Goal: Task Accomplishment & Management: Complete application form

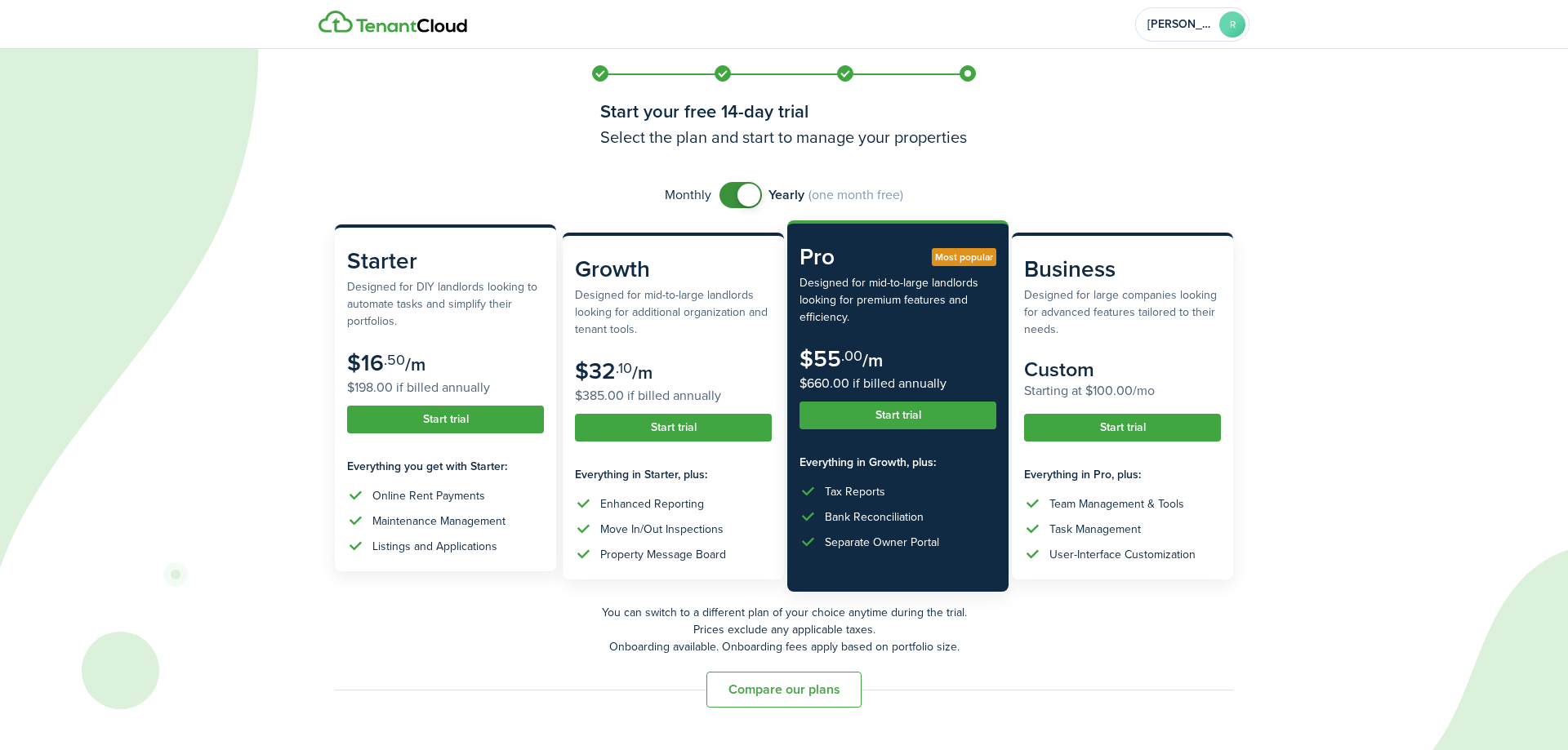
click at [456, 418] on button "Start trial" at bounding box center [445, 419] width 197 height 28
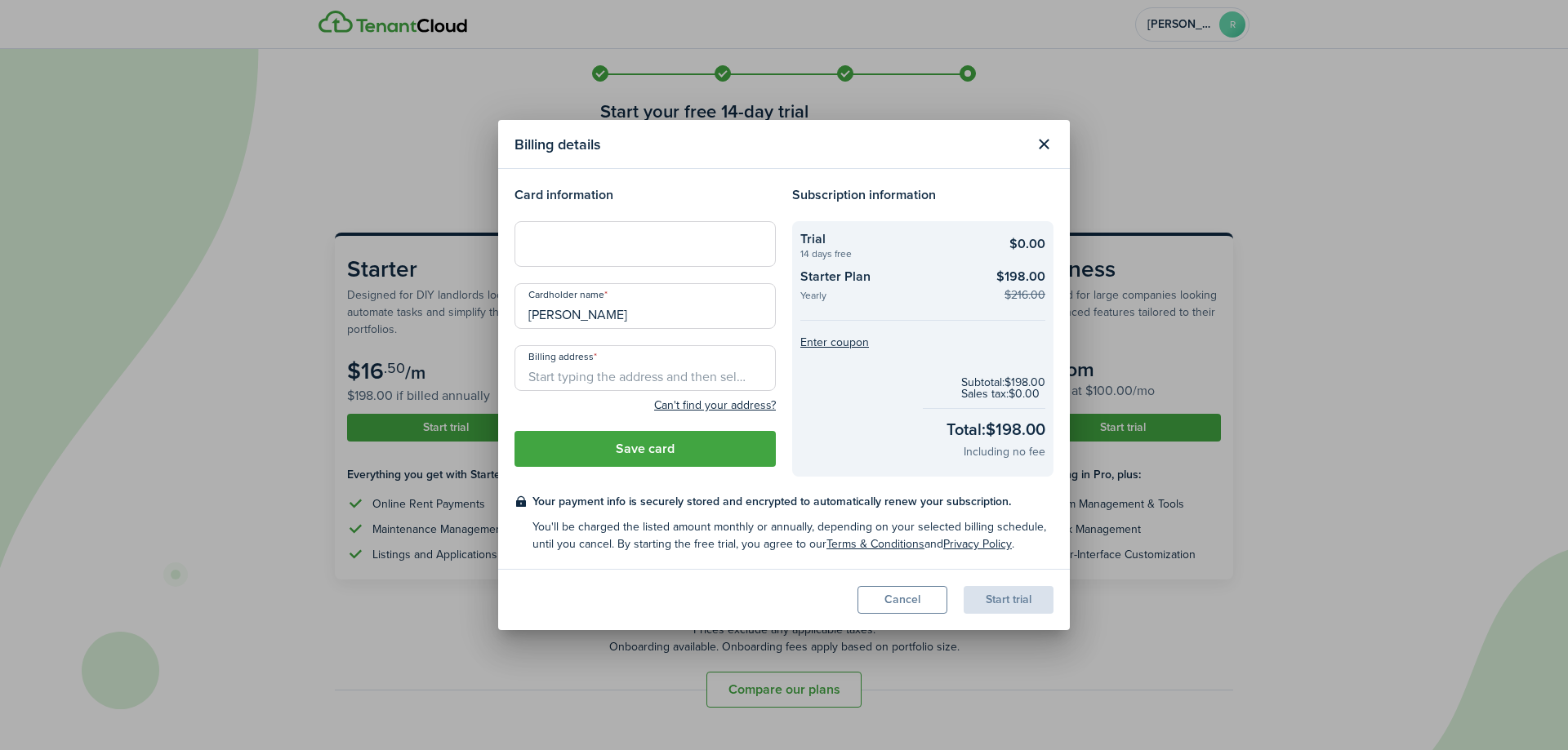
click at [621, 257] on div at bounding box center [644, 244] width 261 height 46
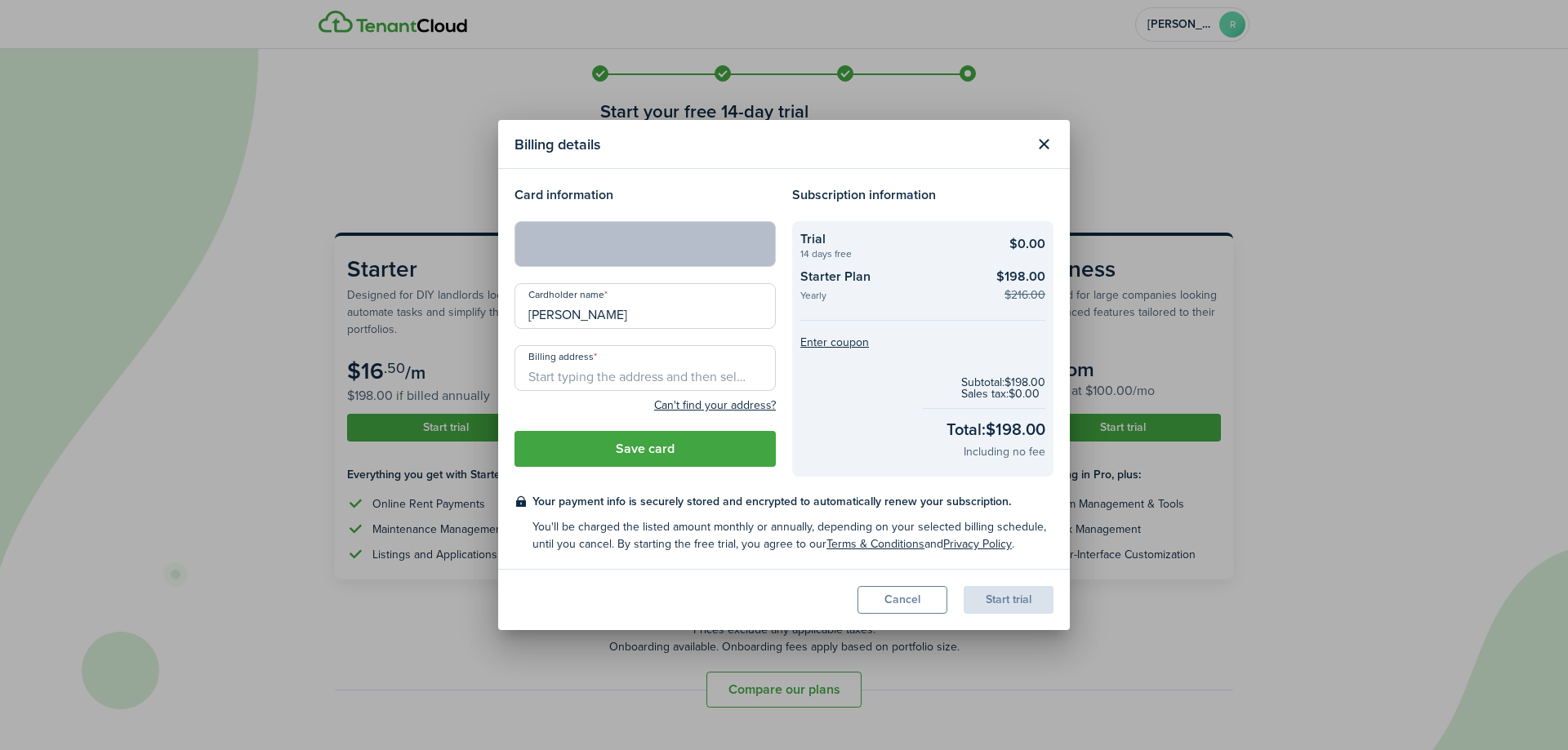
click at [575, 359] on input "Billing address" at bounding box center [644, 368] width 261 height 46
type input "[STREET_ADDRESS]"
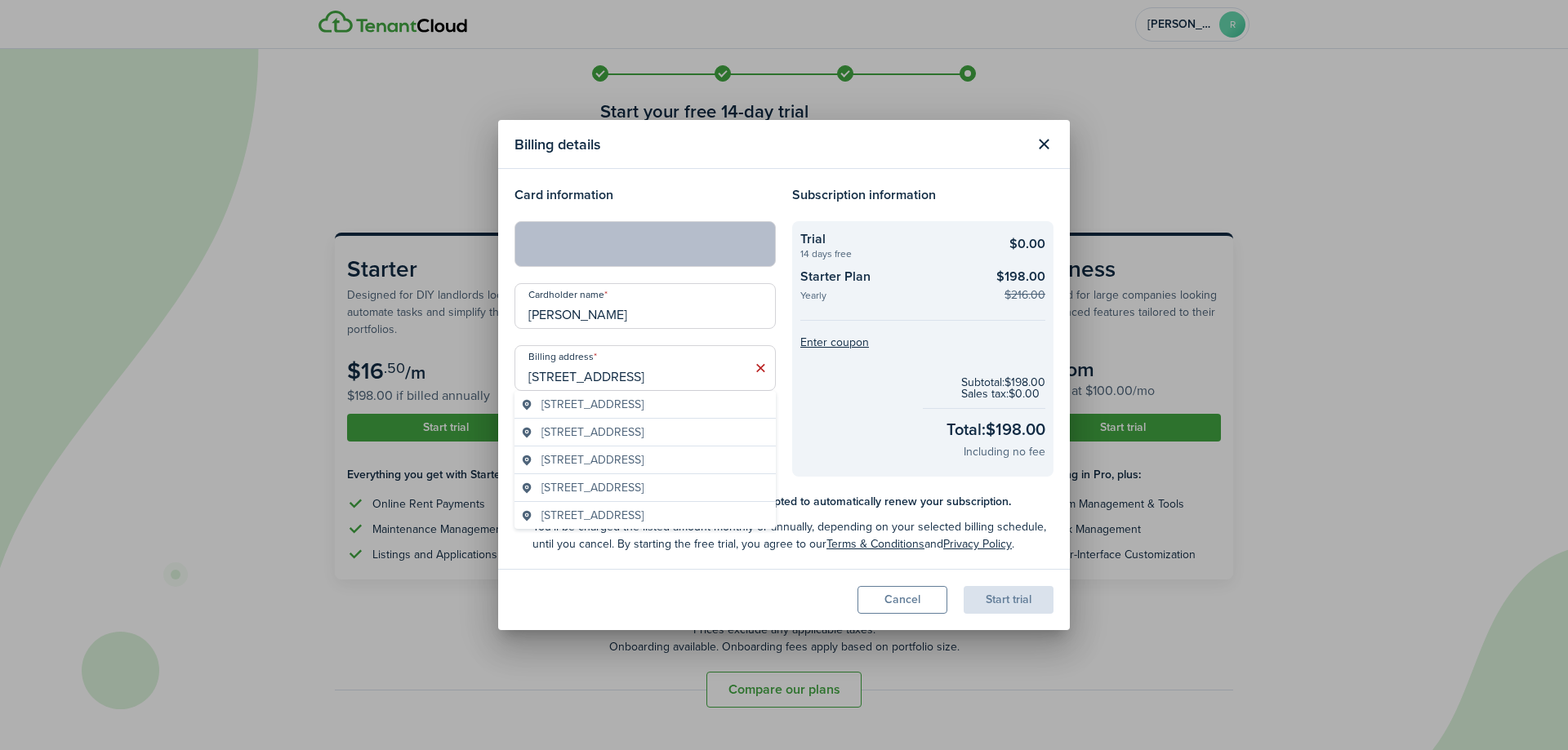
click at [466, 599] on div "Billing details Card information Cardholder name [PERSON_NAME] address [STREET_…" at bounding box center [784, 375] width 1568 height 750
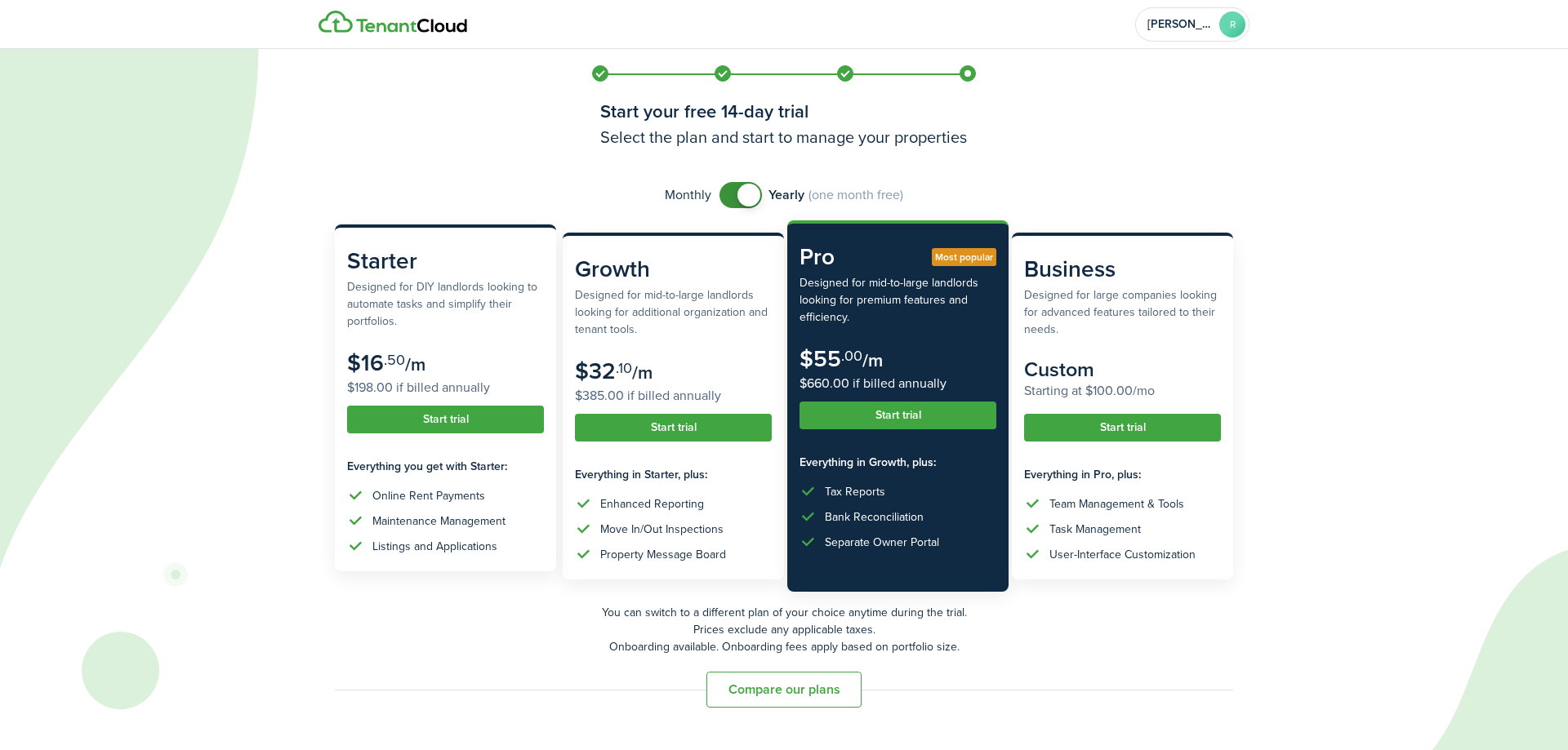
click at [440, 417] on button "Start trial" at bounding box center [445, 419] width 197 height 28
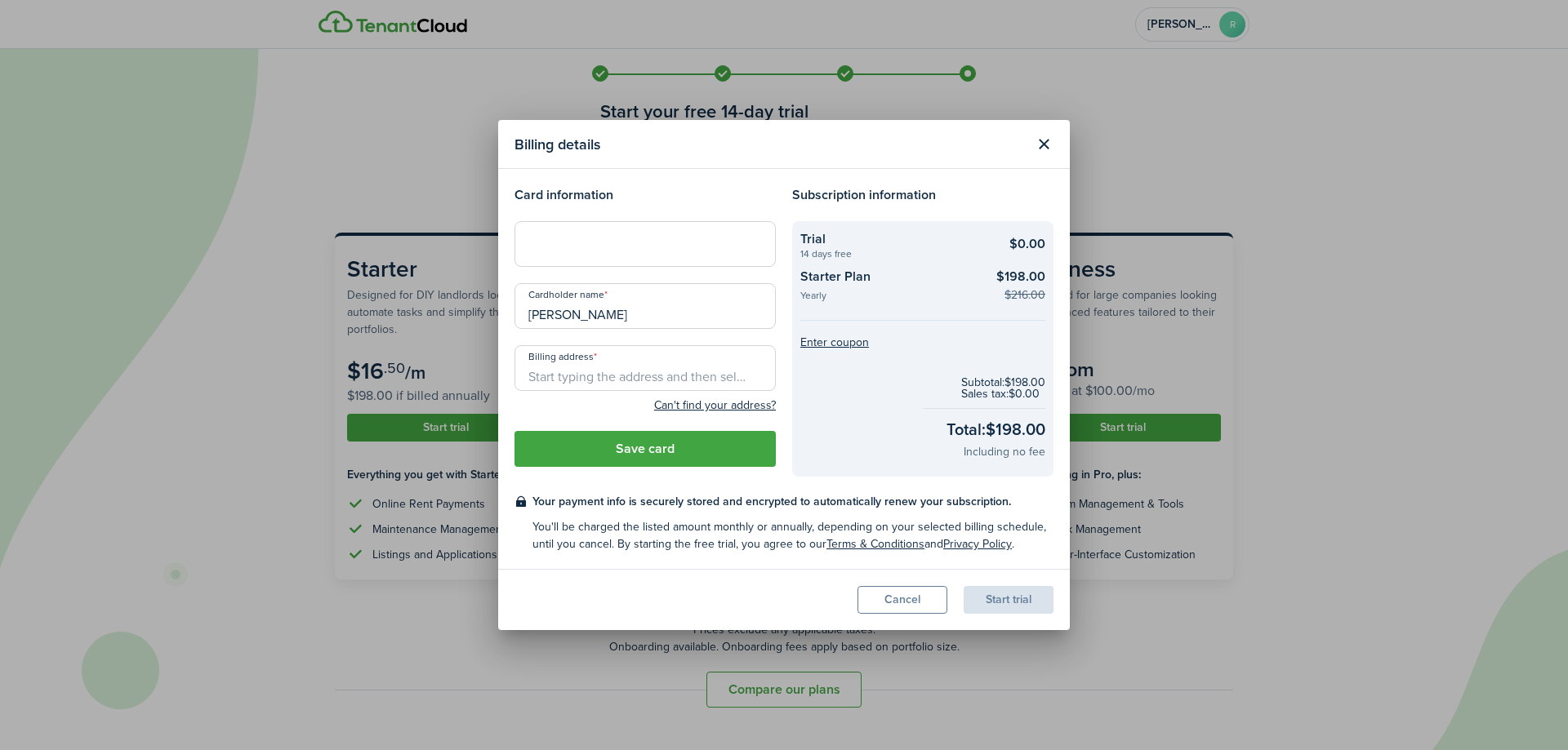
click at [610, 253] on div at bounding box center [644, 244] width 261 height 46
drag, startPoint x: 610, startPoint y: 253, endPoint x: 521, endPoint y: 249, distance: 89.1
click at [521, 250] on div at bounding box center [644, 244] width 261 height 46
click at [521, 248] on div at bounding box center [644, 244] width 261 height 46
click at [521, 244] on div at bounding box center [644, 244] width 261 height 46
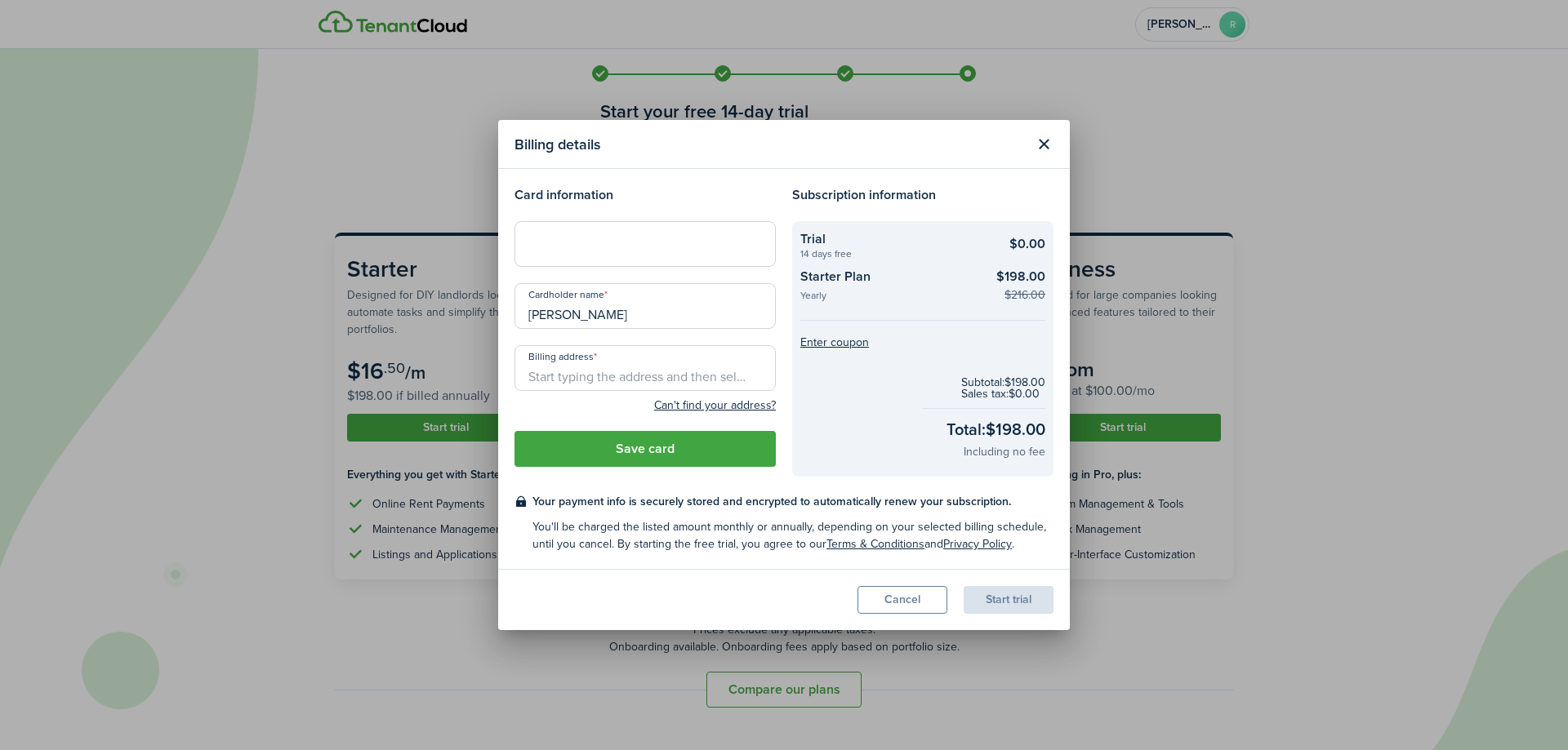
drag, startPoint x: 519, startPoint y: 240, endPoint x: 520, endPoint y: 231, distance: 9.1
drag, startPoint x: 520, startPoint y: 231, endPoint x: 707, endPoint y: 203, distance: 189.1
click at [707, 203] on h4 "Card information" at bounding box center [644, 196] width 261 height 20
click at [523, 241] on div at bounding box center [644, 244] width 261 height 46
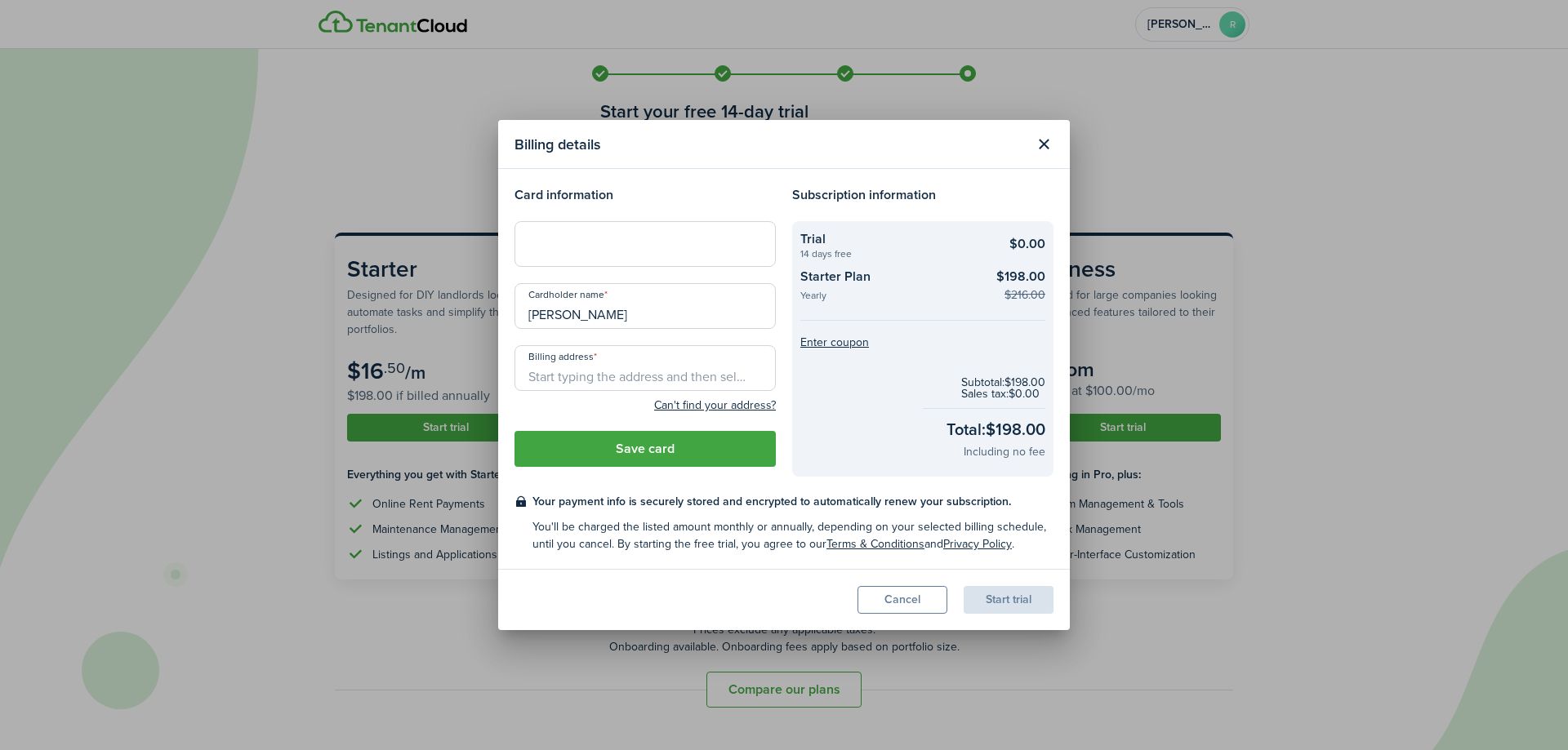
drag, startPoint x: 521, startPoint y: 240, endPoint x: 520, endPoint y: 230, distance: 10.0
click at [514, 235] on div at bounding box center [644, 244] width 261 height 46
click at [521, 240] on div at bounding box center [644, 244] width 261 height 46
drag, startPoint x: 584, startPoint y: 237, endPoint x: 557, endPoint y: 263, distance: 37.5
drag, startPoint x: 557, startPoint y: 263, endPoint x: 521, endPoint y: 245, distance: 40.2
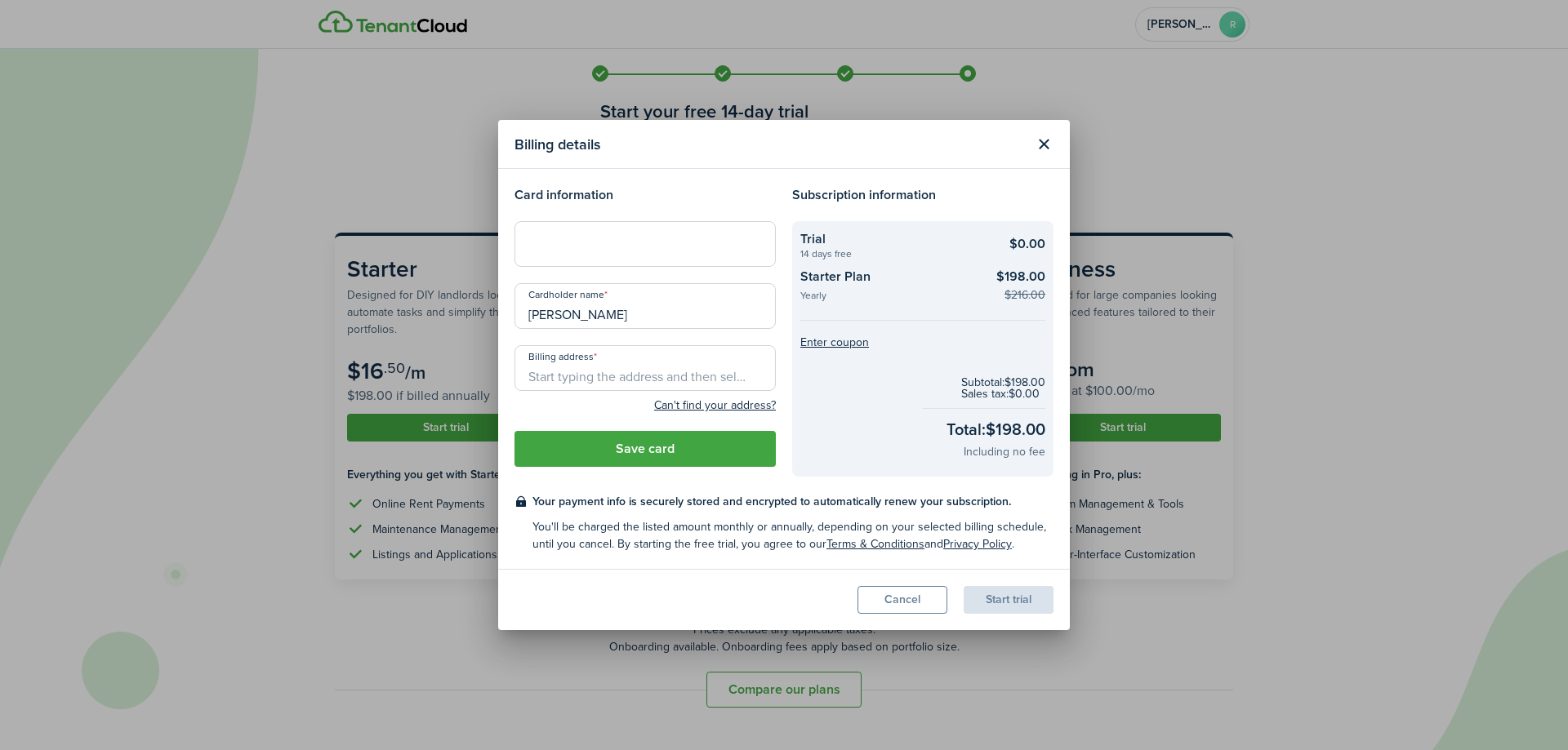
click at [521, 245] on div at bounding box center [644, 244] width 261 height 46
click at [584, 362] on input "Billing address" at bounding box center [644, 368] width 261 height 46
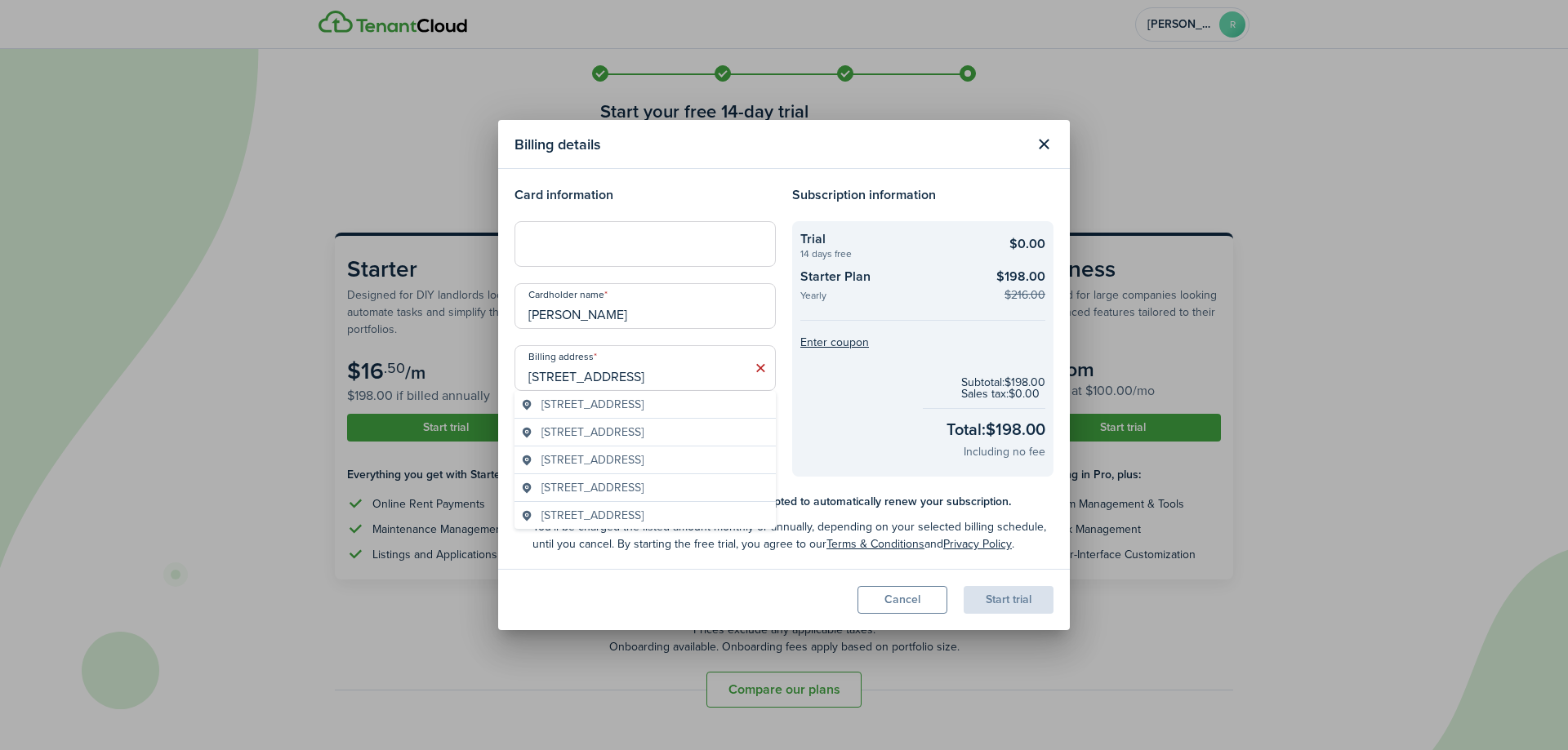
click at [620, 406] on span "[STREET_ADDRESS]" at bounding box center [592, 404] width 102 height 17
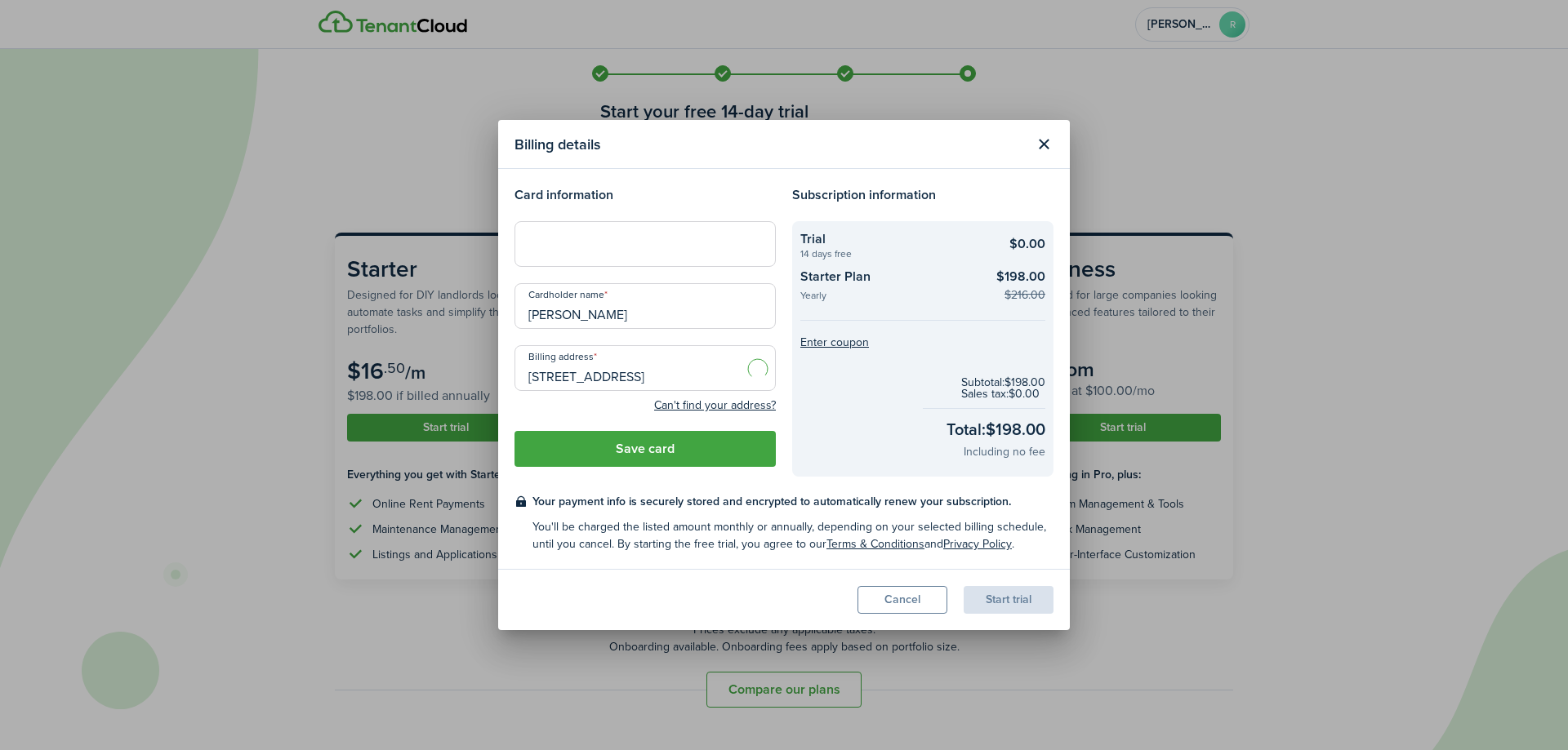
type input "[STREET_ADDRESS]"
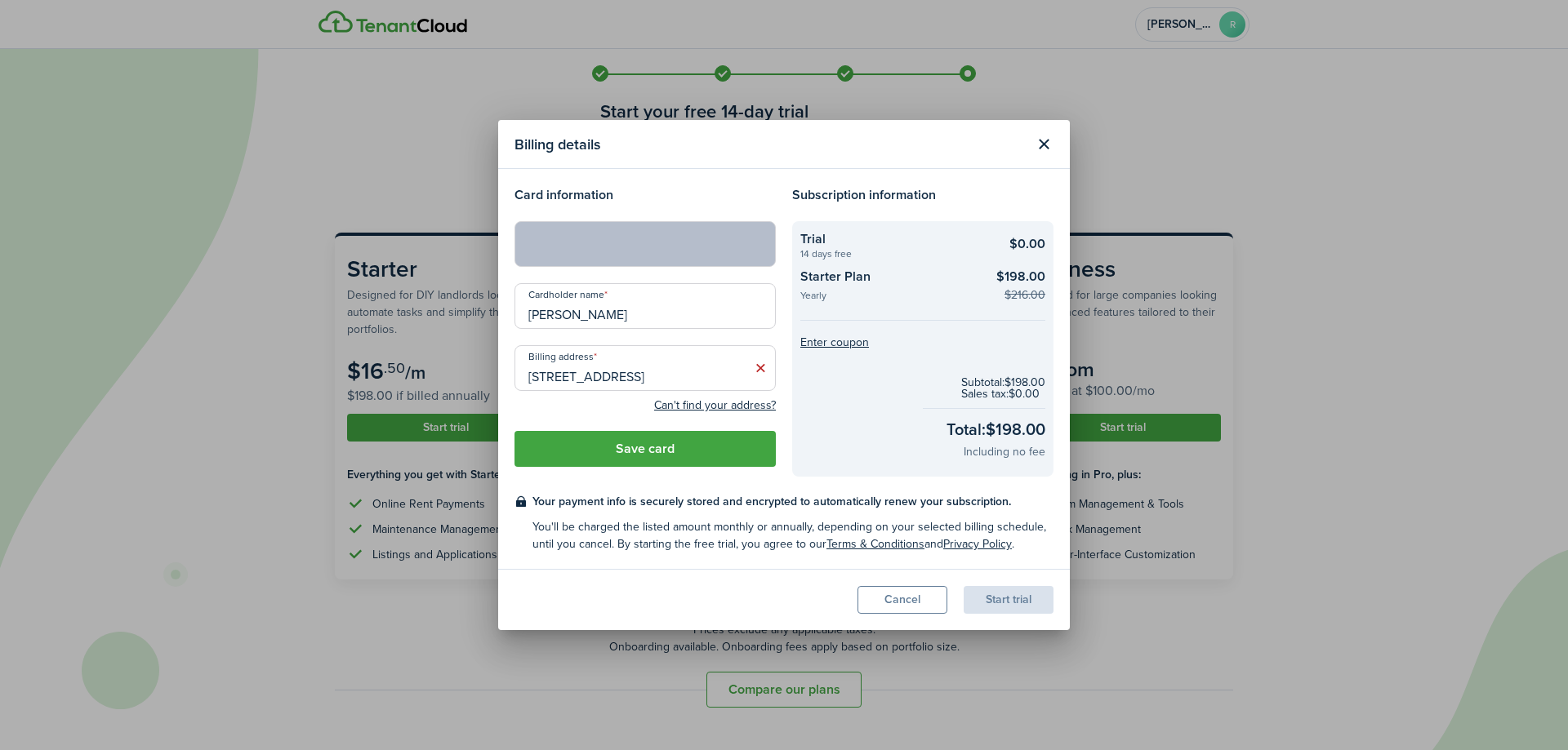
click at [643, 457] on button "Save card" at bounding box center [644, 449] width 261 height 36
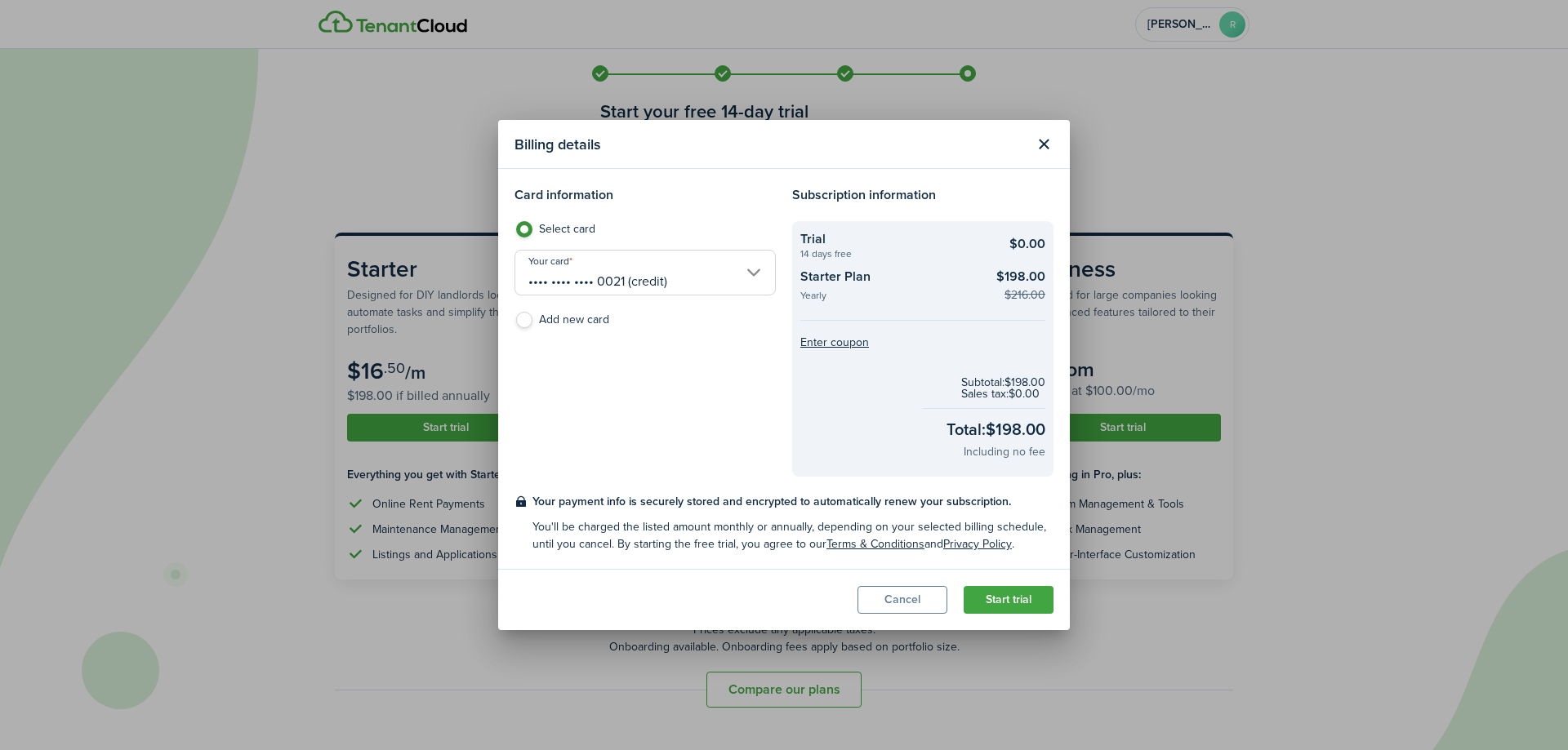
click at [1031, 601] on button "Start trial" at bounding box center [1009, 599] width 90 height 28
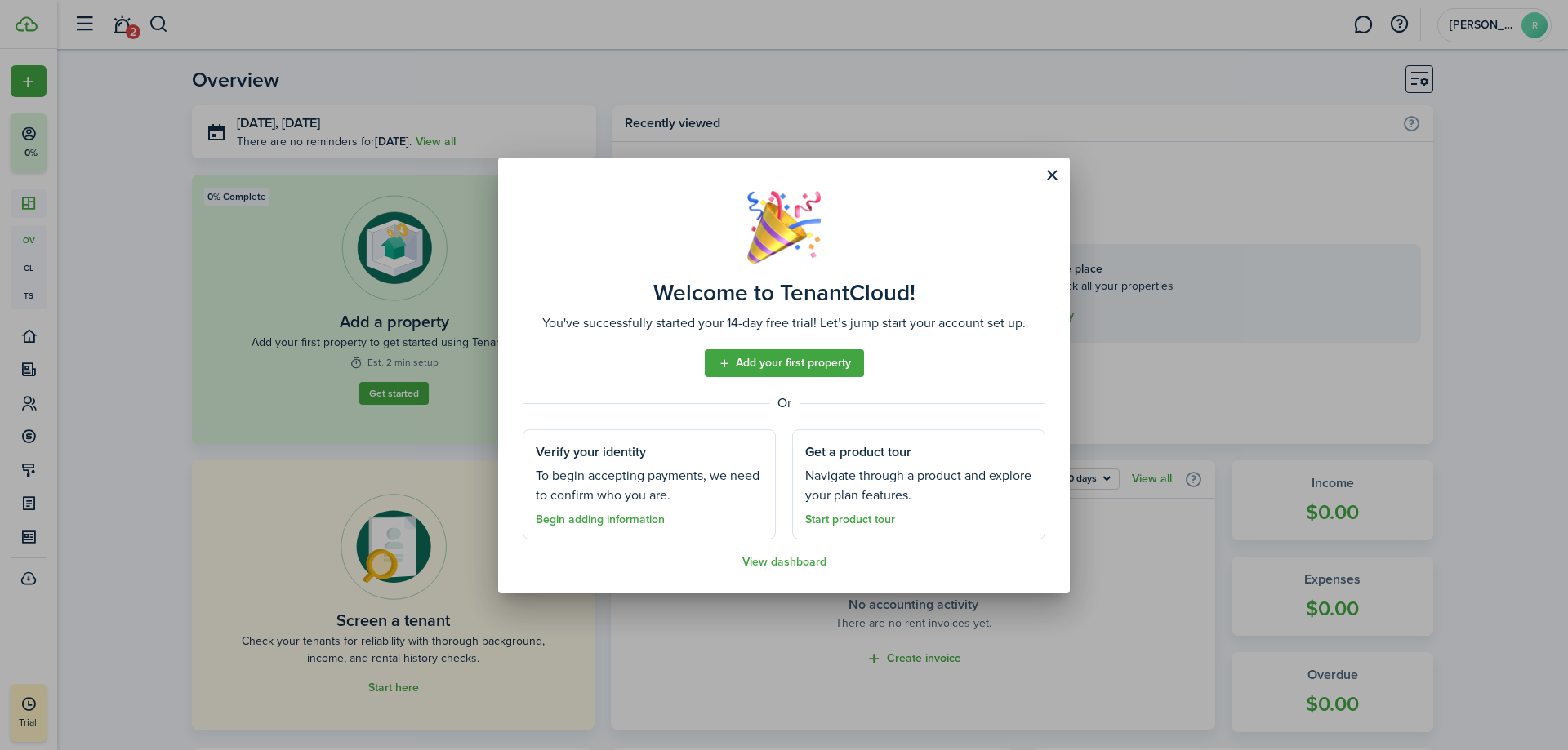
click at [792, 362] on link "Add your first property" at bounding box center [784, 362] width 159 height 28
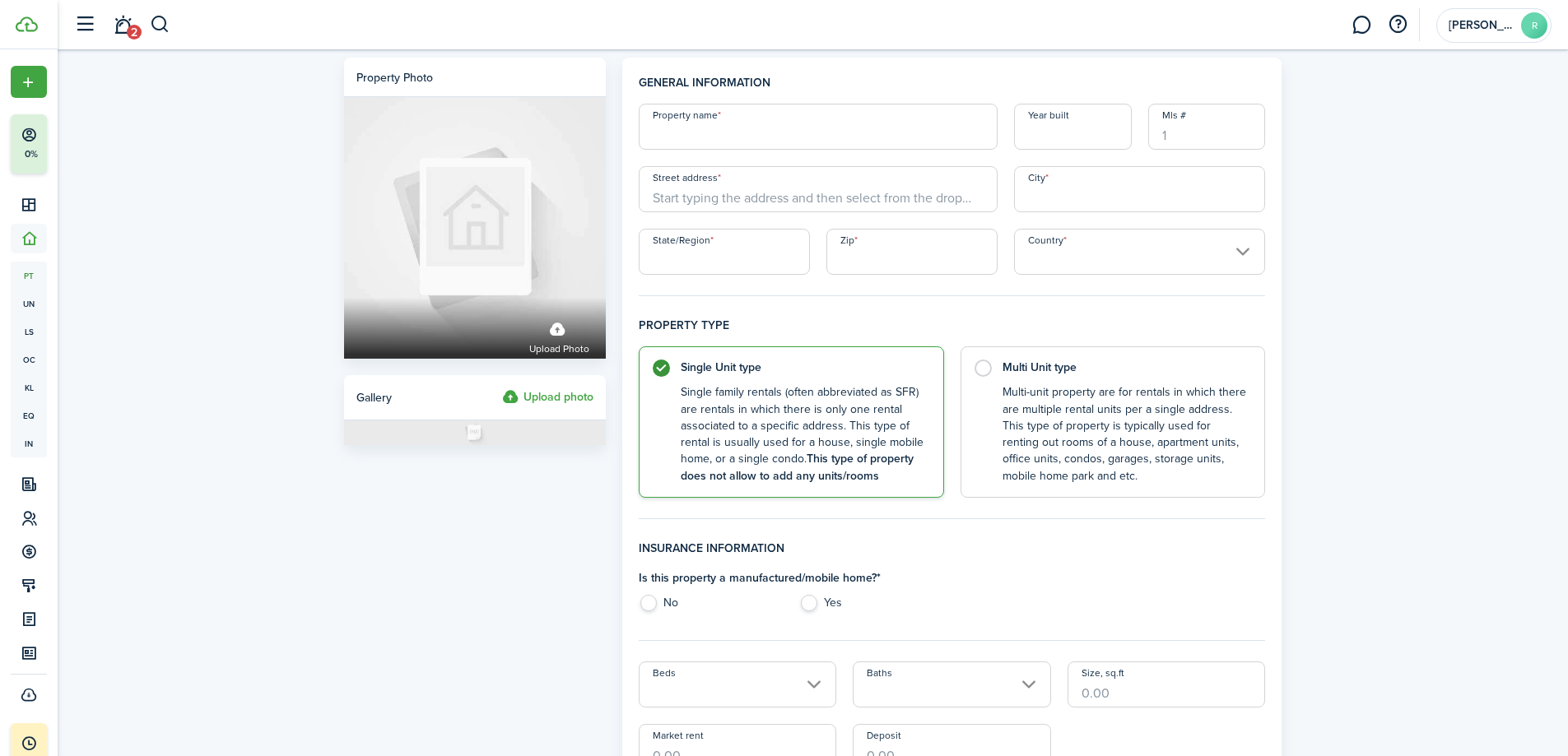
click at [736, 130] on input "Property name" at bounding box center [818, 127] width 359 height 46
type input "[PERSON_NAME] Mgt"
click at [1050, 130] on input "Year built" at bounding box center [1073, 127] width 118 height 46
type input "1973"
click at [698, 195] on input "Street address" at bounding box center [818, 189] width 359 height 46
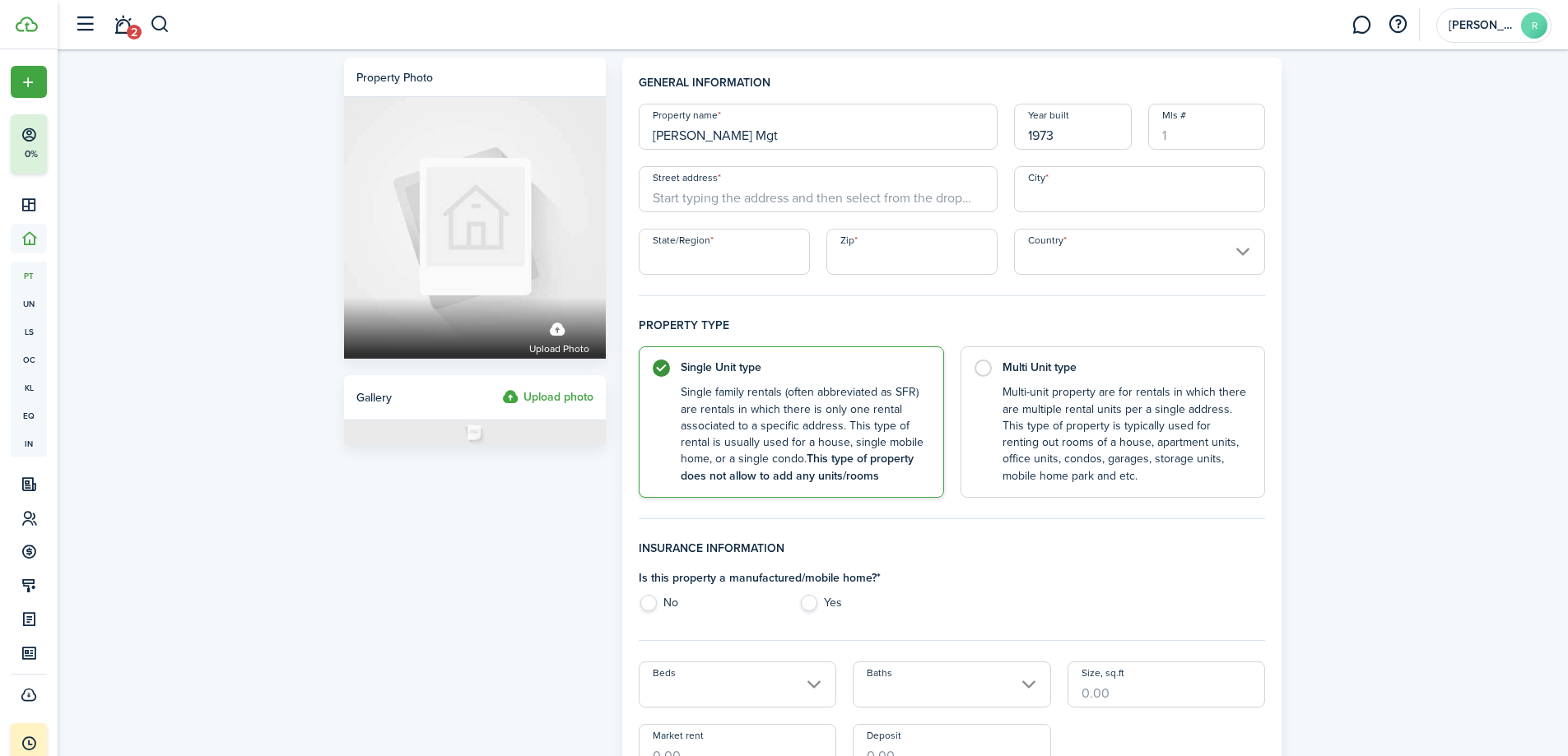
click at [768, 200] on input "Street address" at bounding box center [818, 189] width 359 height 46
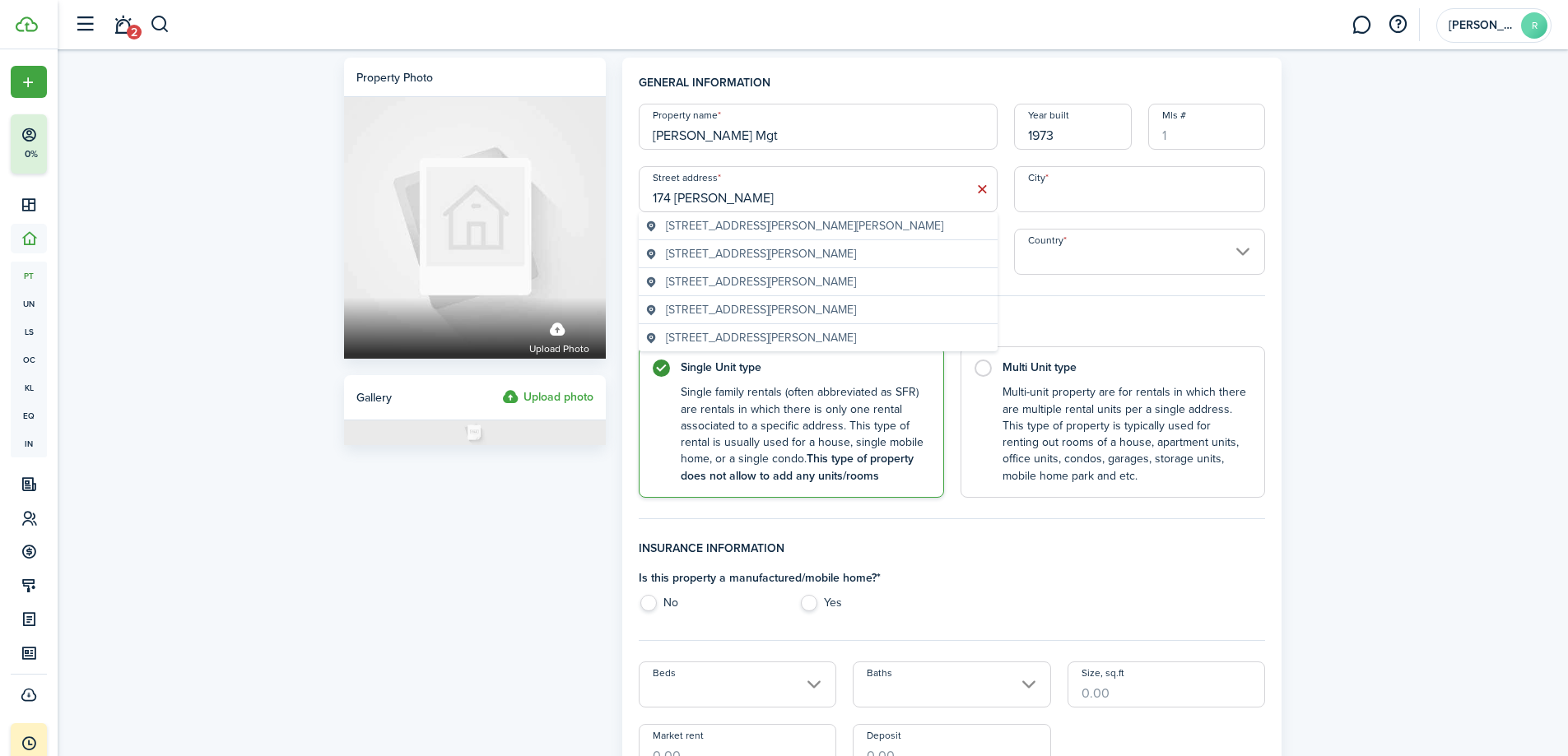
click at [819, 279] on span "[STREET_ADDRESS][PERSON_NAME]" at bounding box center [761, 281] width 190 height 17
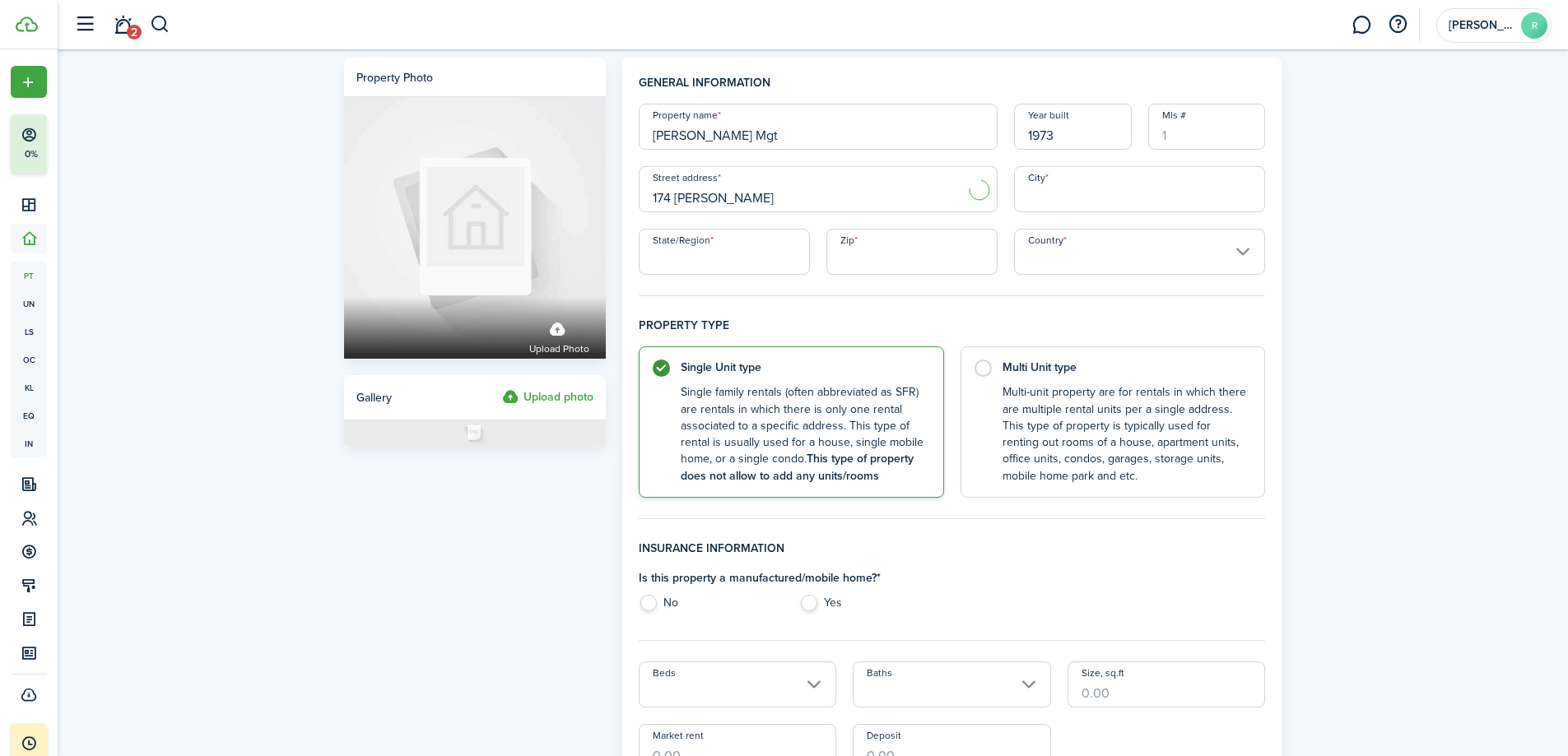
type input "[STREET_ADDRESS][PERSON_NAME]"
type input "[GEOGRAPHIC_DATA]"
type input "NJ"
type input "07305"
type input "[GEOGRAPHIC_DATA]"
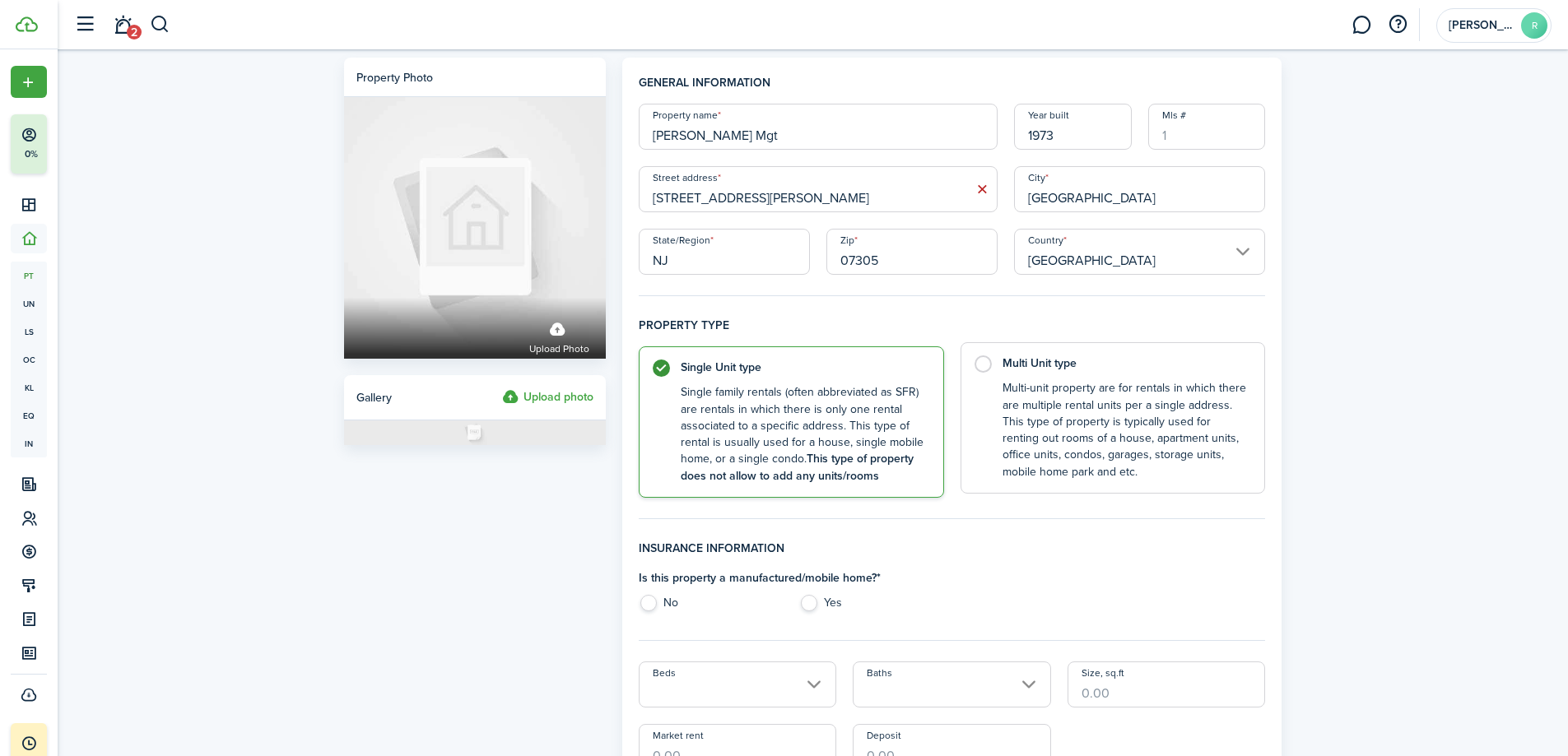
click at [984, 363] on label "Multi Unit type Multi-unit property are for rentals in which there are multiple…" at bounding box center [1114, 418] width 306 height 151
radio input "false"
radio input "true"
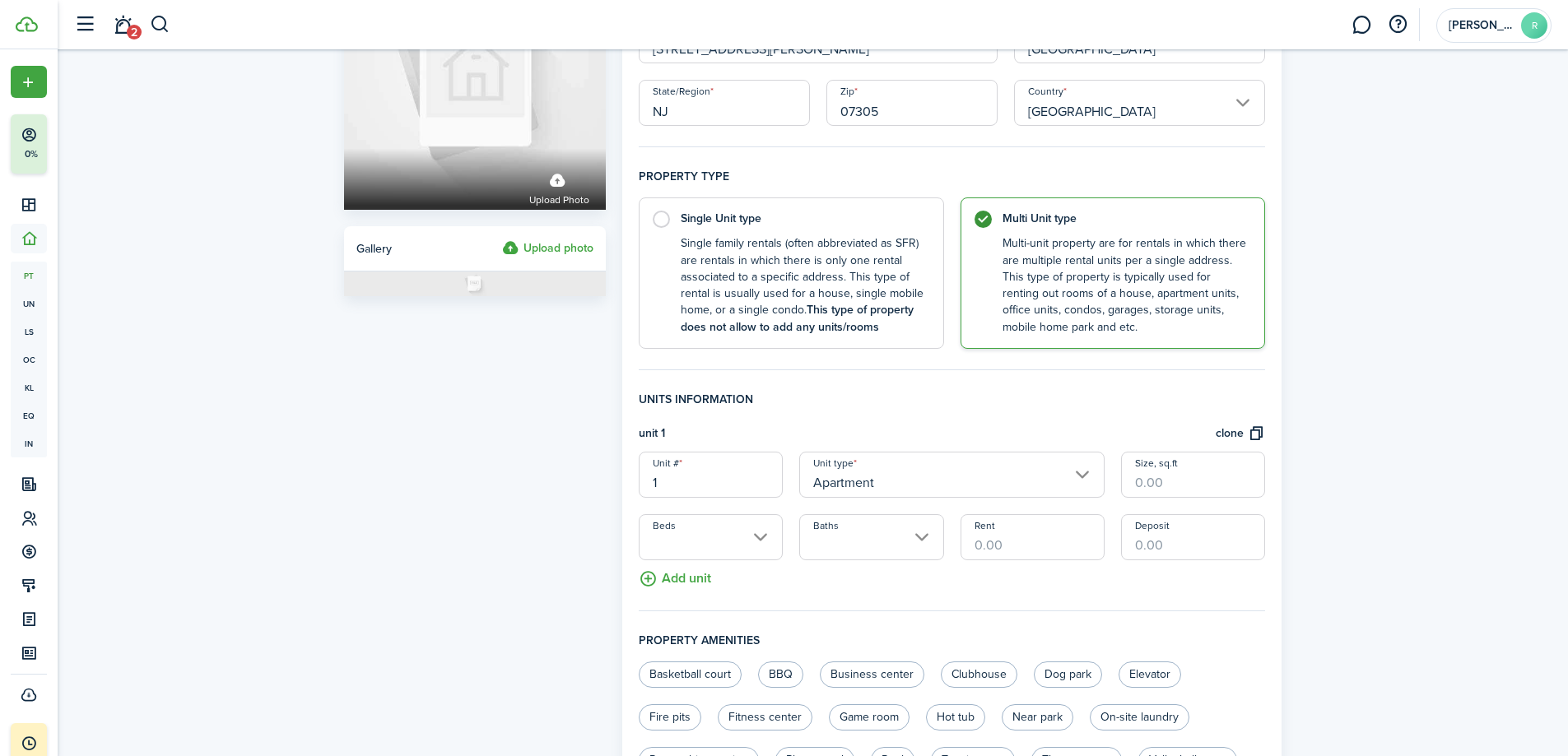
scroll to position [156, 0]
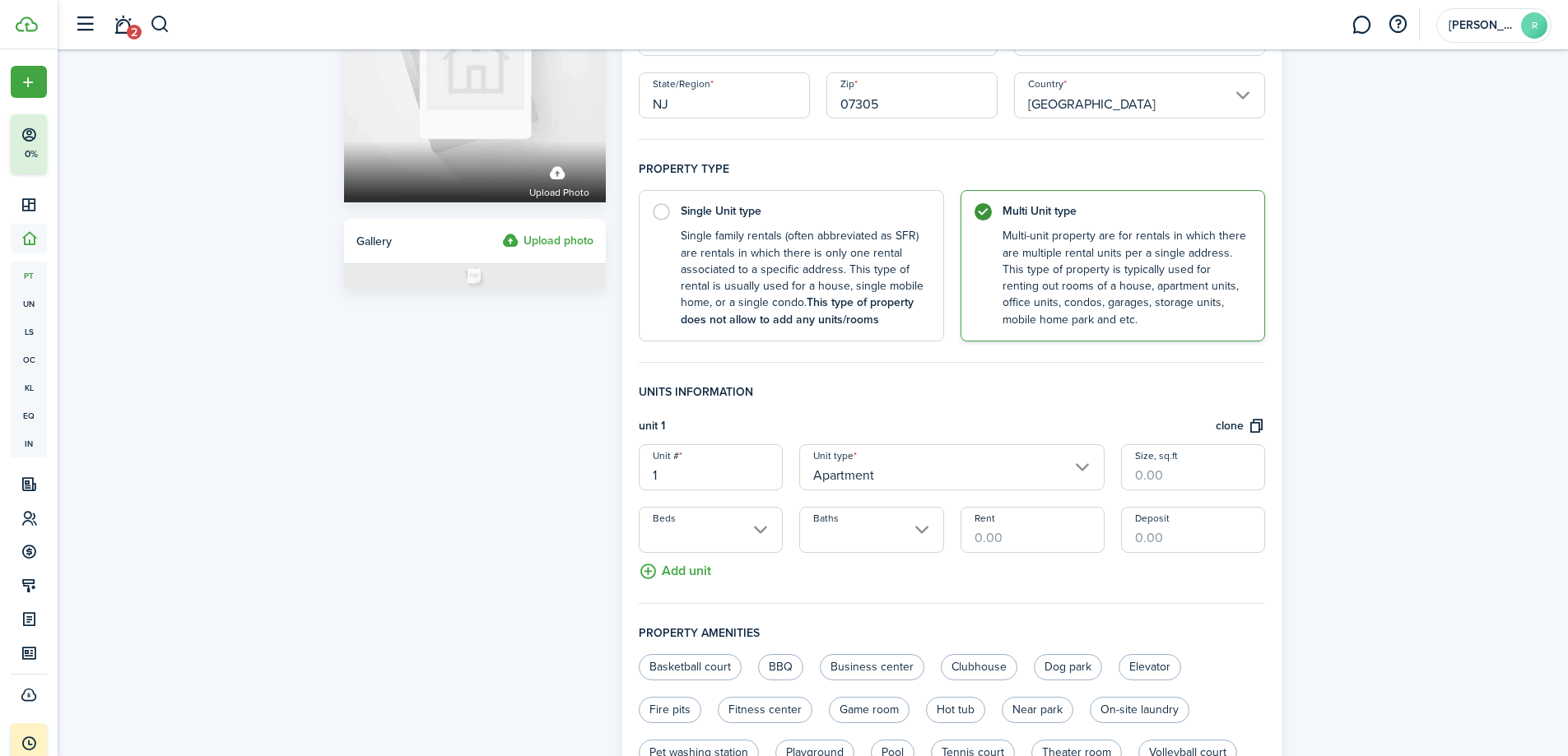
click at [763, 531] on input "Beds" at bounding box center [710, 529] width 144 height 46
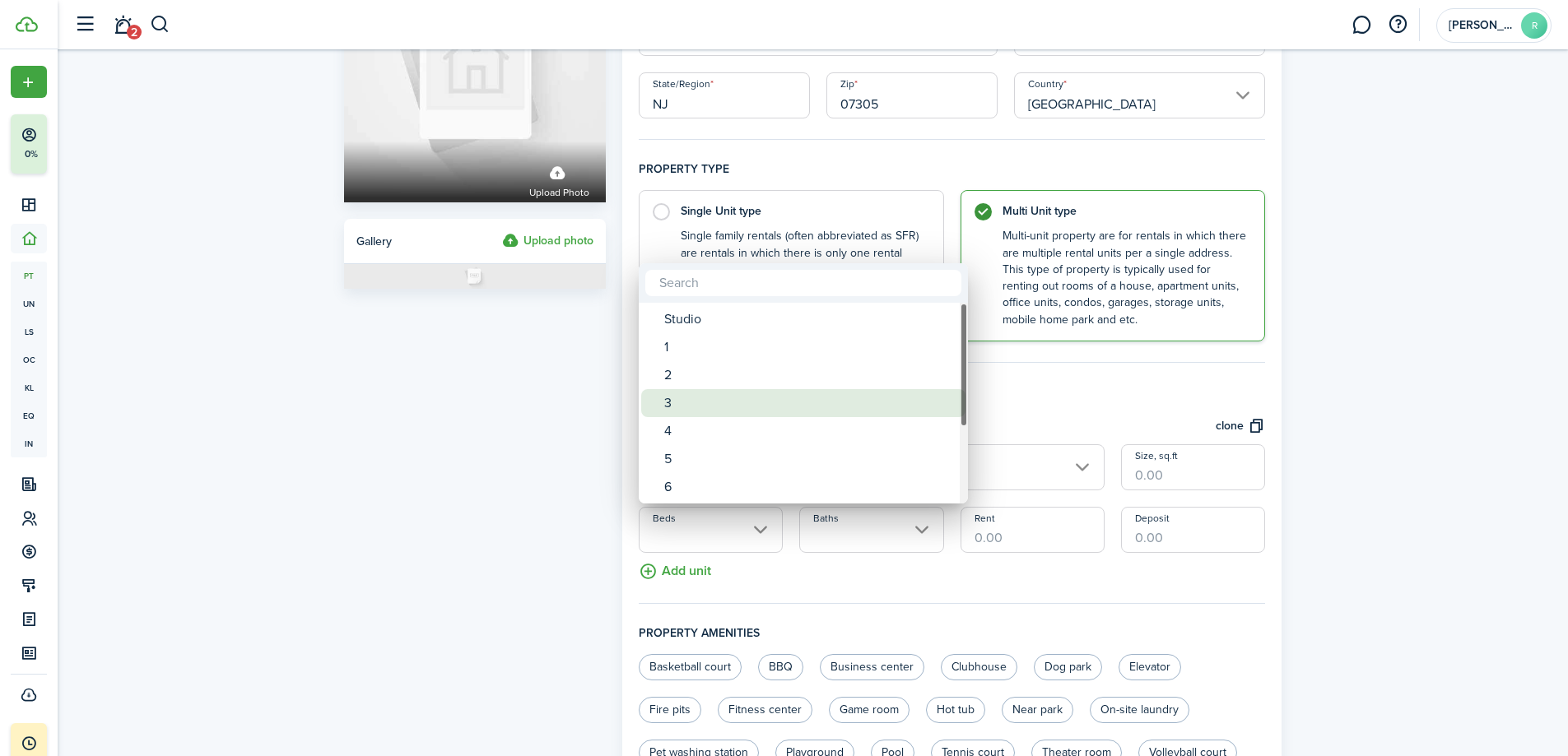
click at [693, 401] on div "3" at bounding box center [810, 402] width 291 height 28
type input "3"
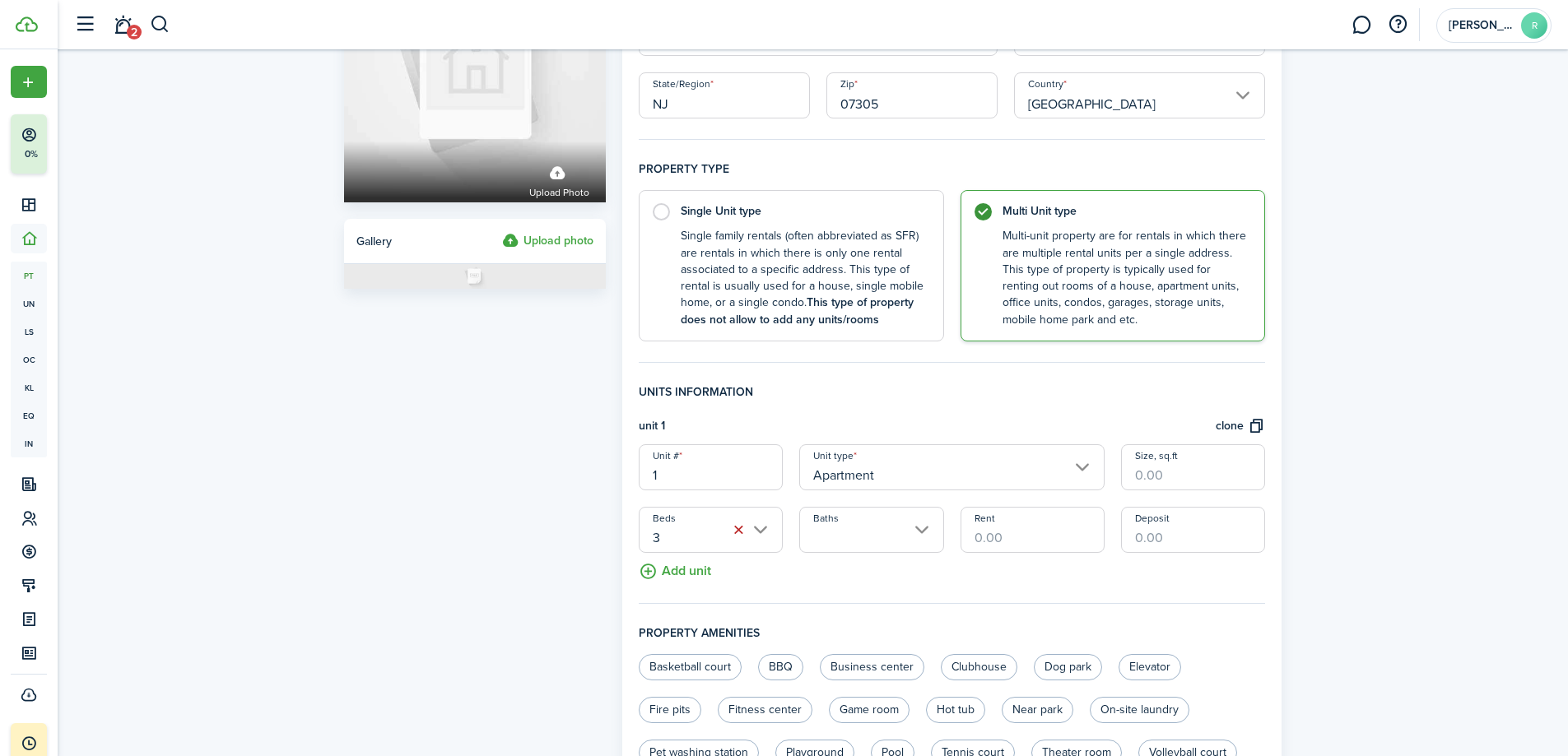
click at [925, 536] on input "Baths" at bounding box center [871, 529] width 144 height 46
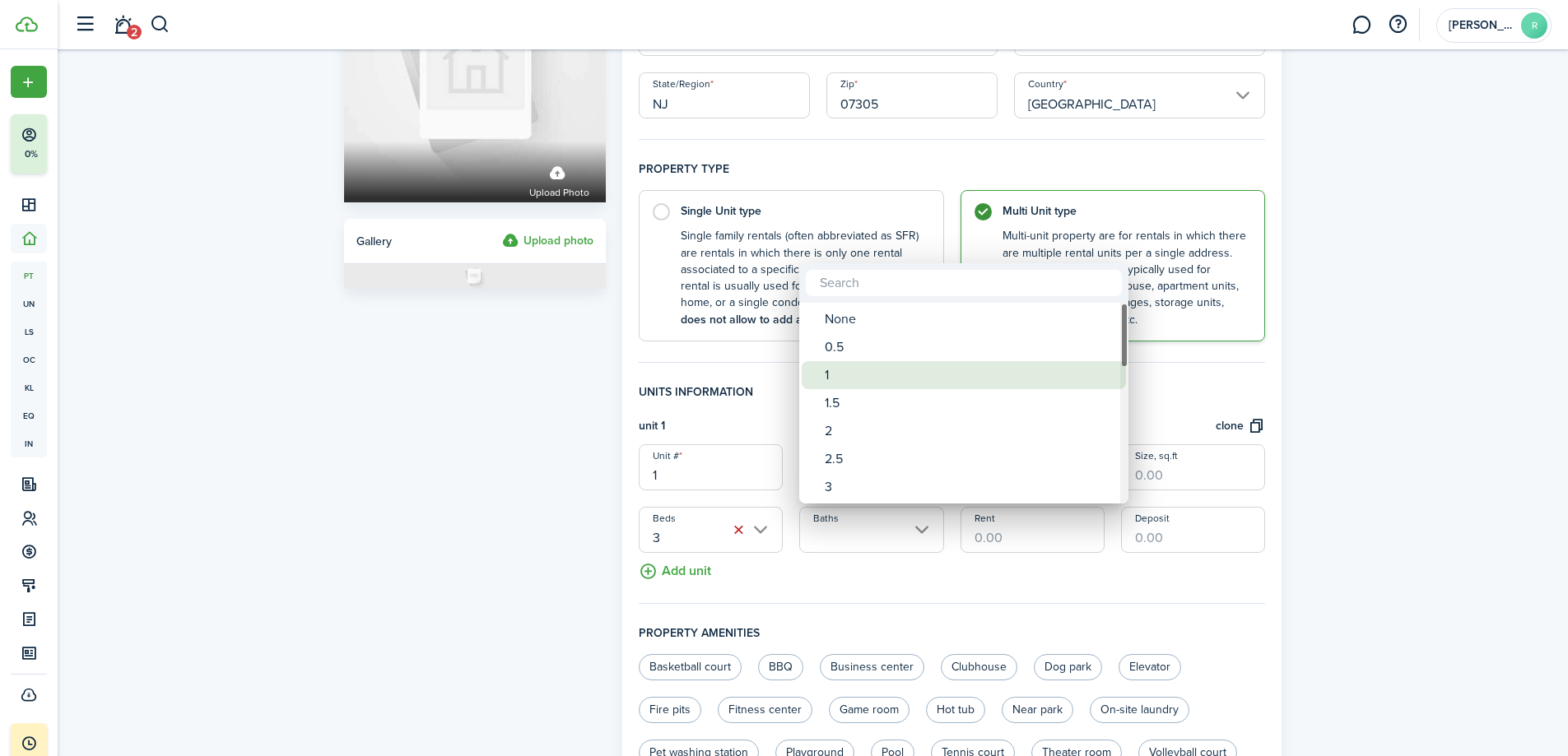
click at [864, 381] on div "1" at bounding box center [971, 374] width 291 height 28
type input "1"
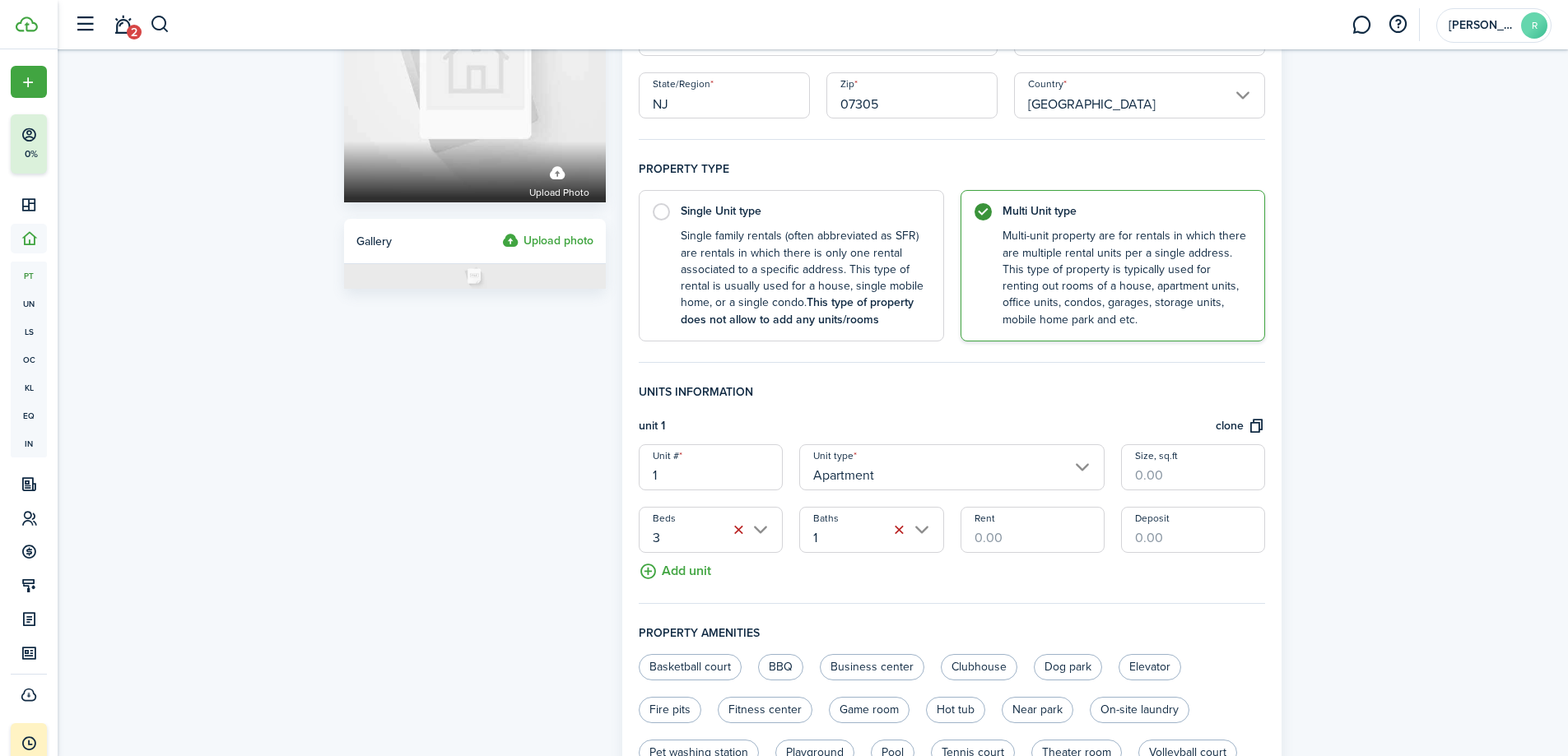
click at [1071, 540] on input "Rent" at bounding box center [1032, 529] width 144 height 46
click at [685, 571] on button "Add unit" at bounding box center [675, 567] width 72 height 29
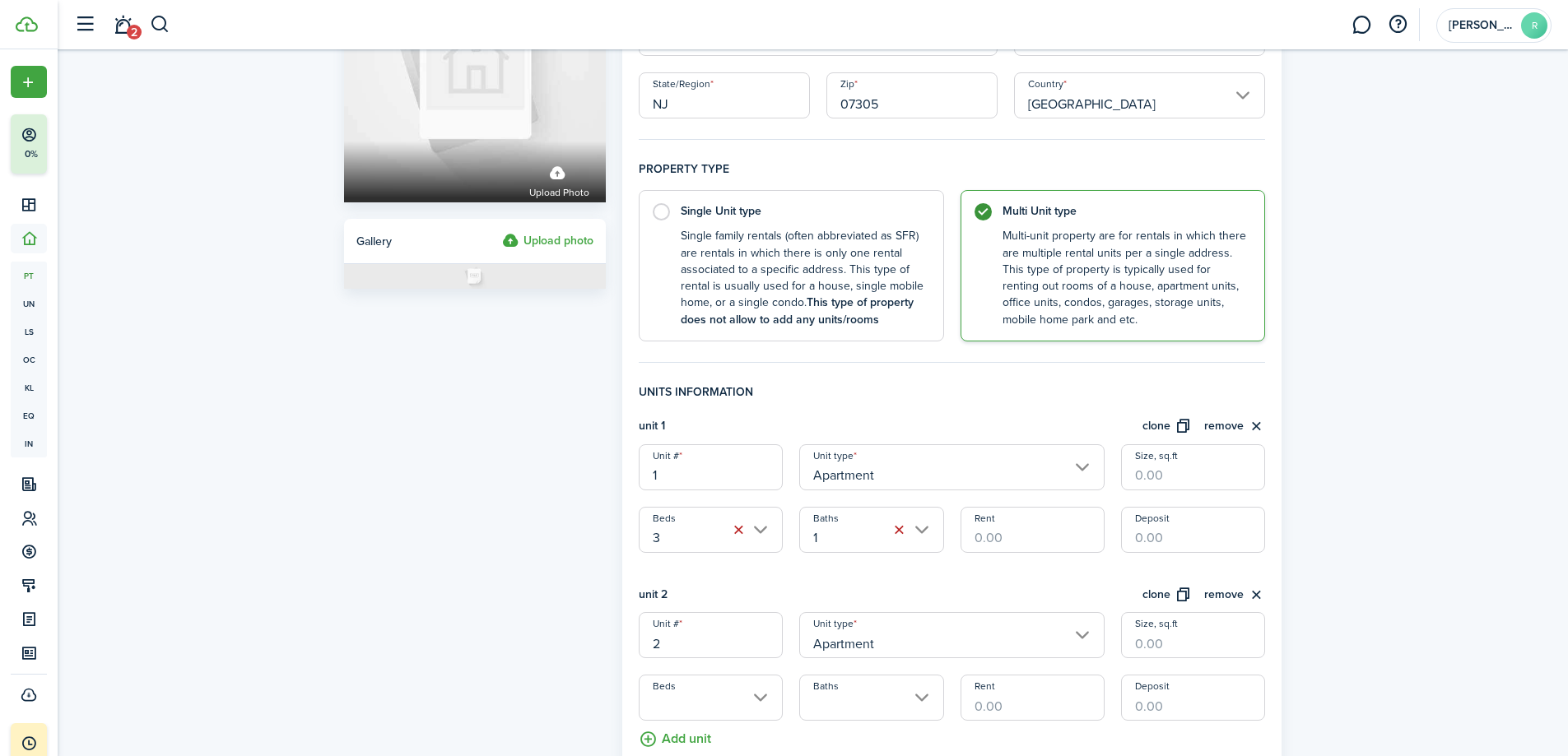
click at [1020, 537] on input "Rent" at bounding box center [1032, 529] width 144 height 46
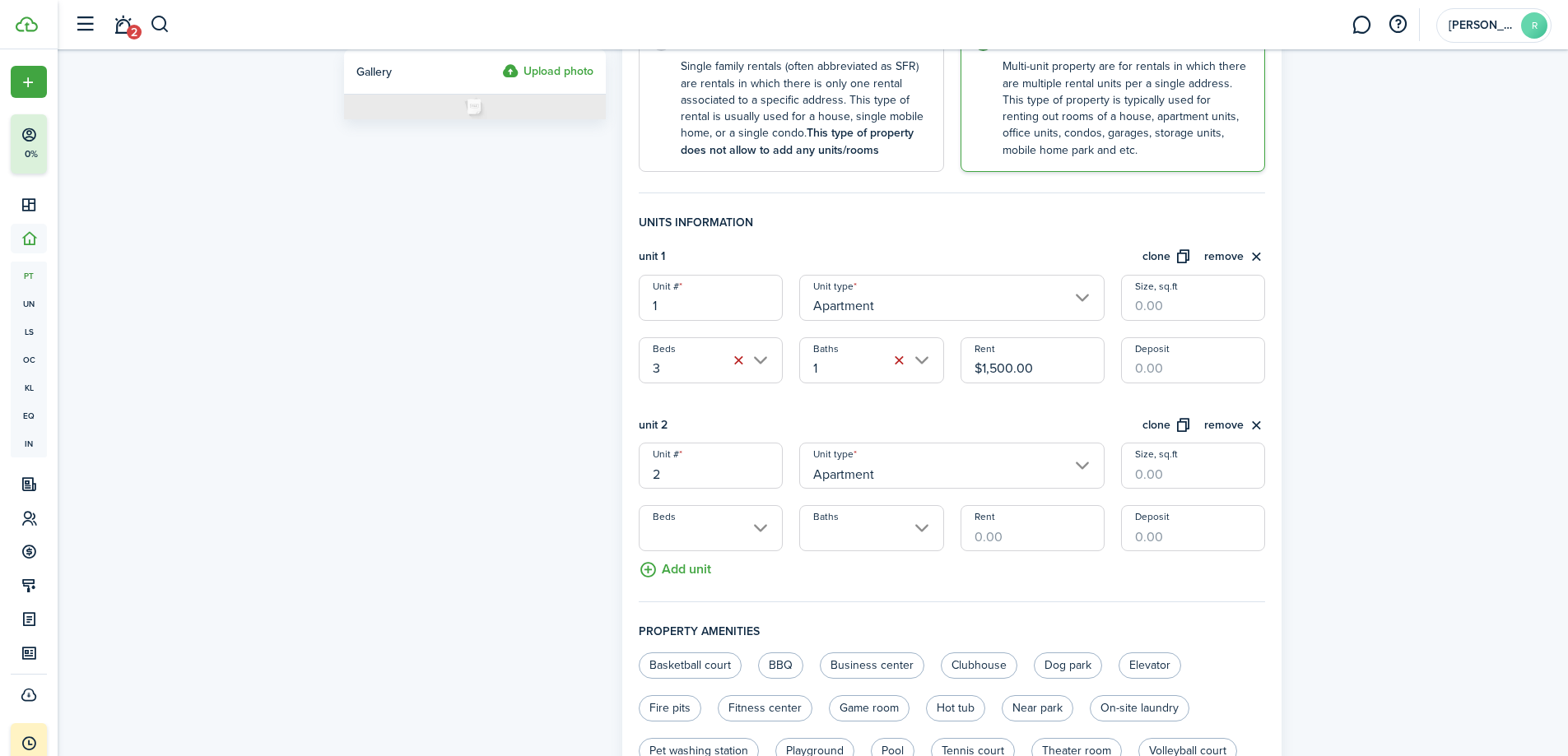
scroll to position [329, 0]
click at [768, 531] on input "Beds" at bounding box center [710, 524] width 144 height 46
type input "$1,500.00"
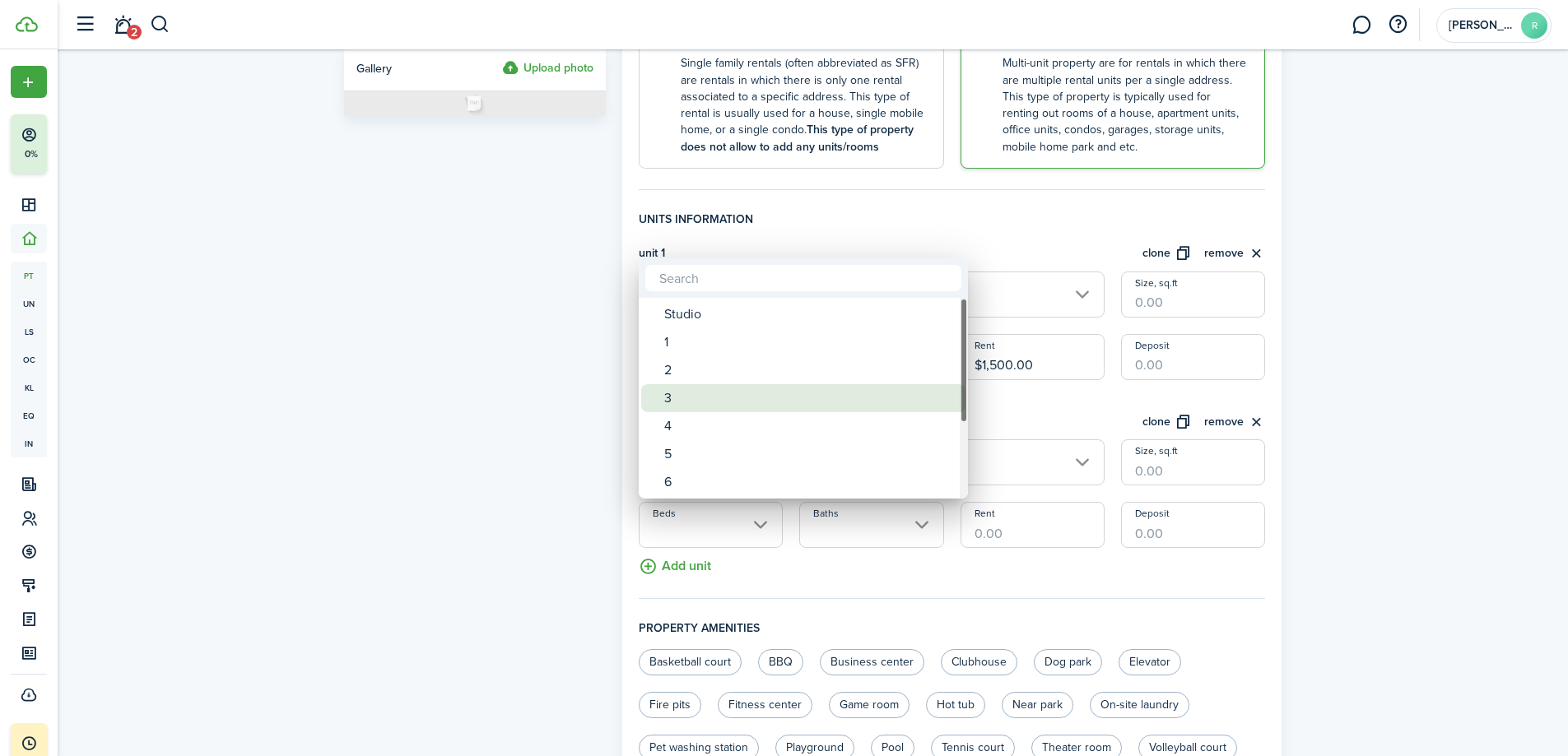
click at [679, 395] on div "3" at bounding box center [810, 398] width 291 height 28
type input "3"
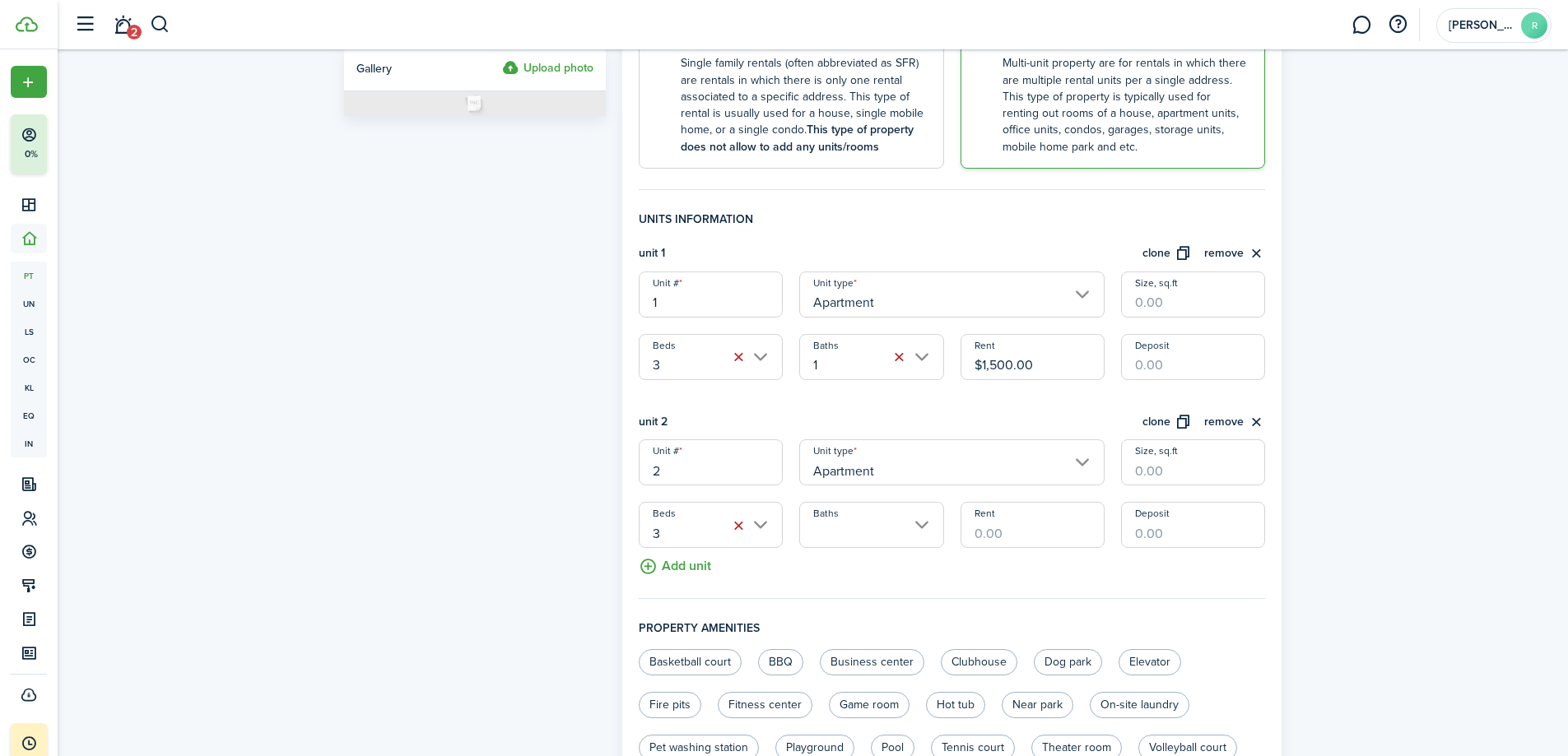
click at [928, 524] on input "Baths" at bounding box center [871, 524] width 144 height 46
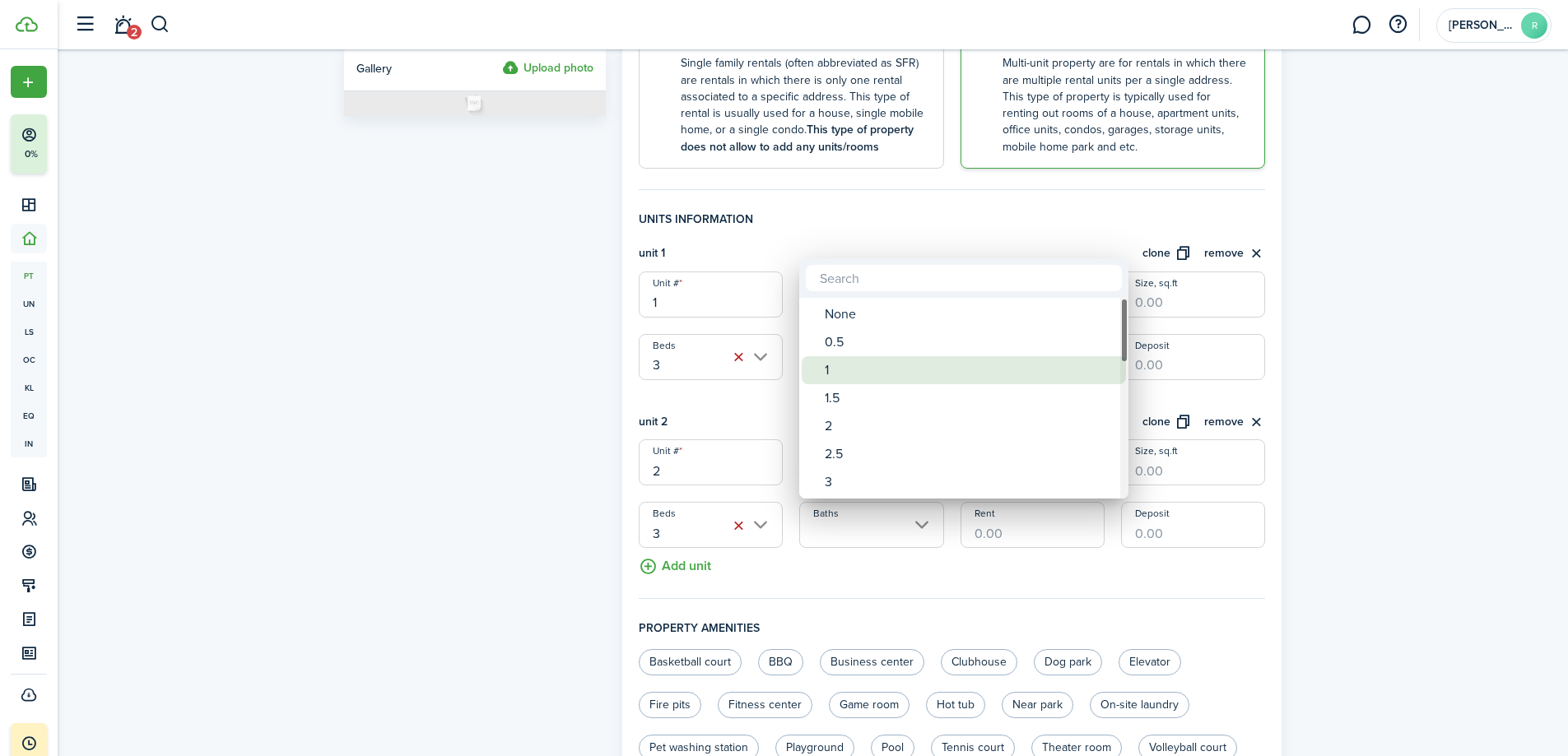
click at [845, 363] on div "1" at bounding box center [971, 370] width 291 height 28
type input "1"
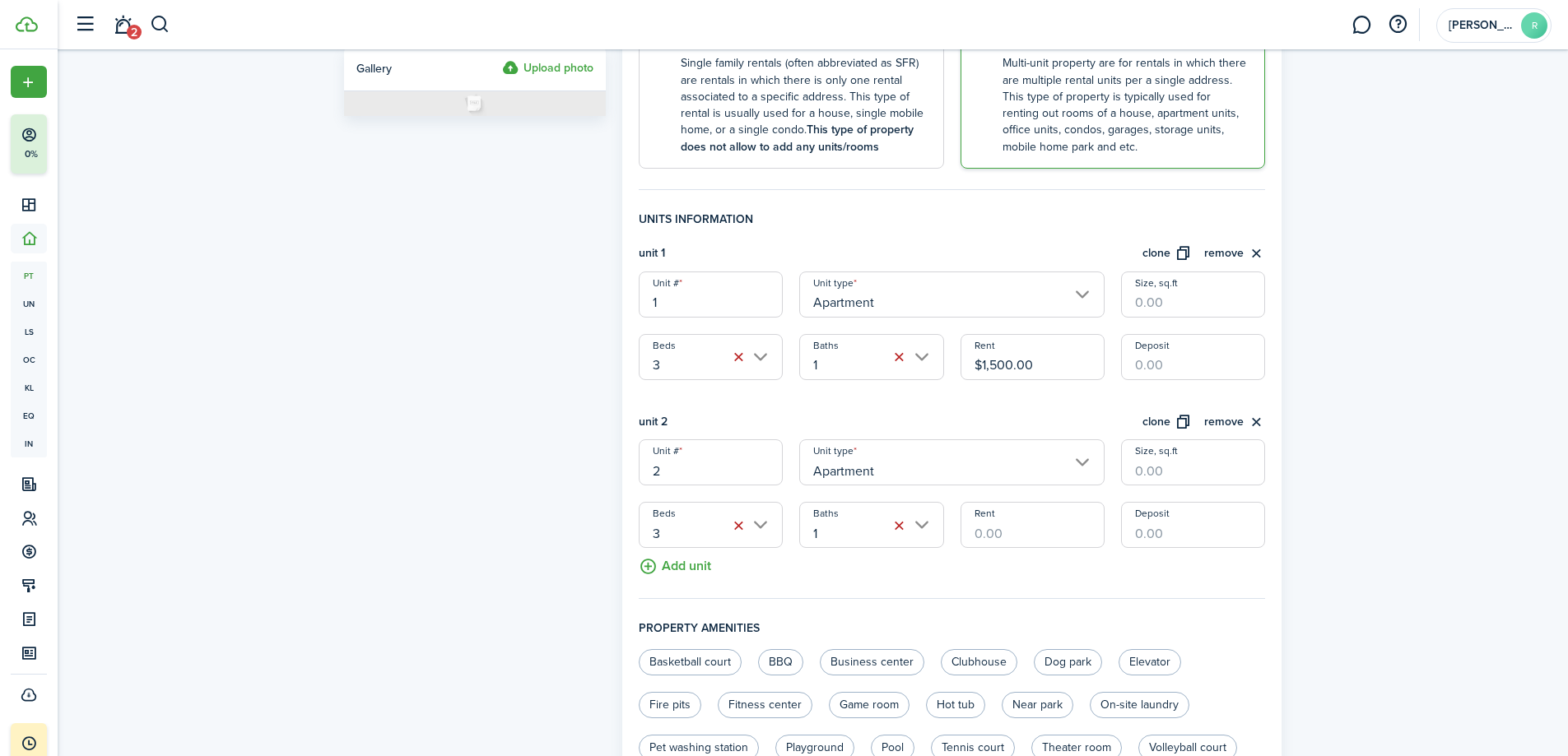
click at [979, 524] on input "Rent" at bounding box center [1032, 524] width 144 height 46
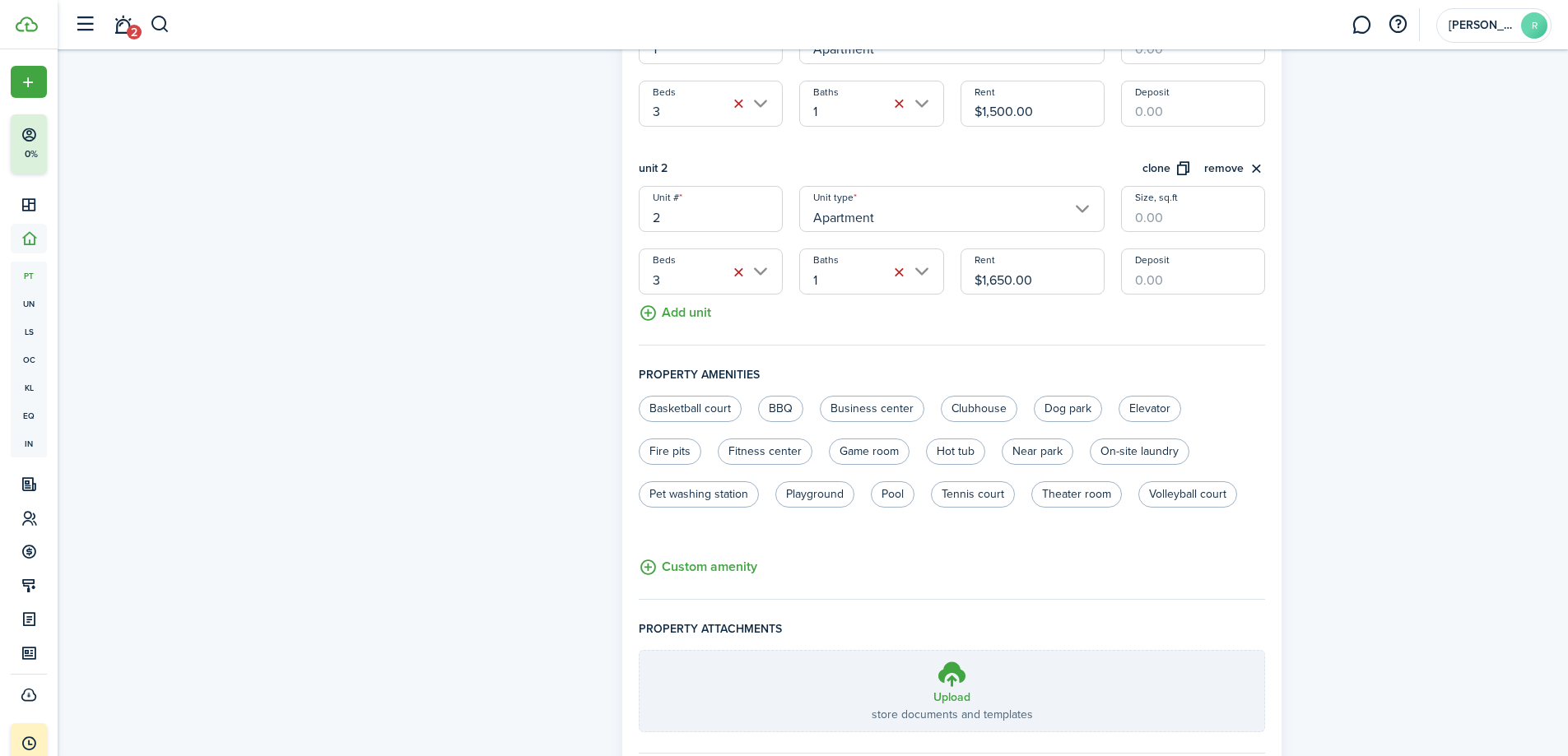
scroll to position [584, 0]
type input "$1,650.00"
click at [1146, 451] on label "On-site laundry" at bounding box center [1140, 449] width 100 height 26
radio input "true"
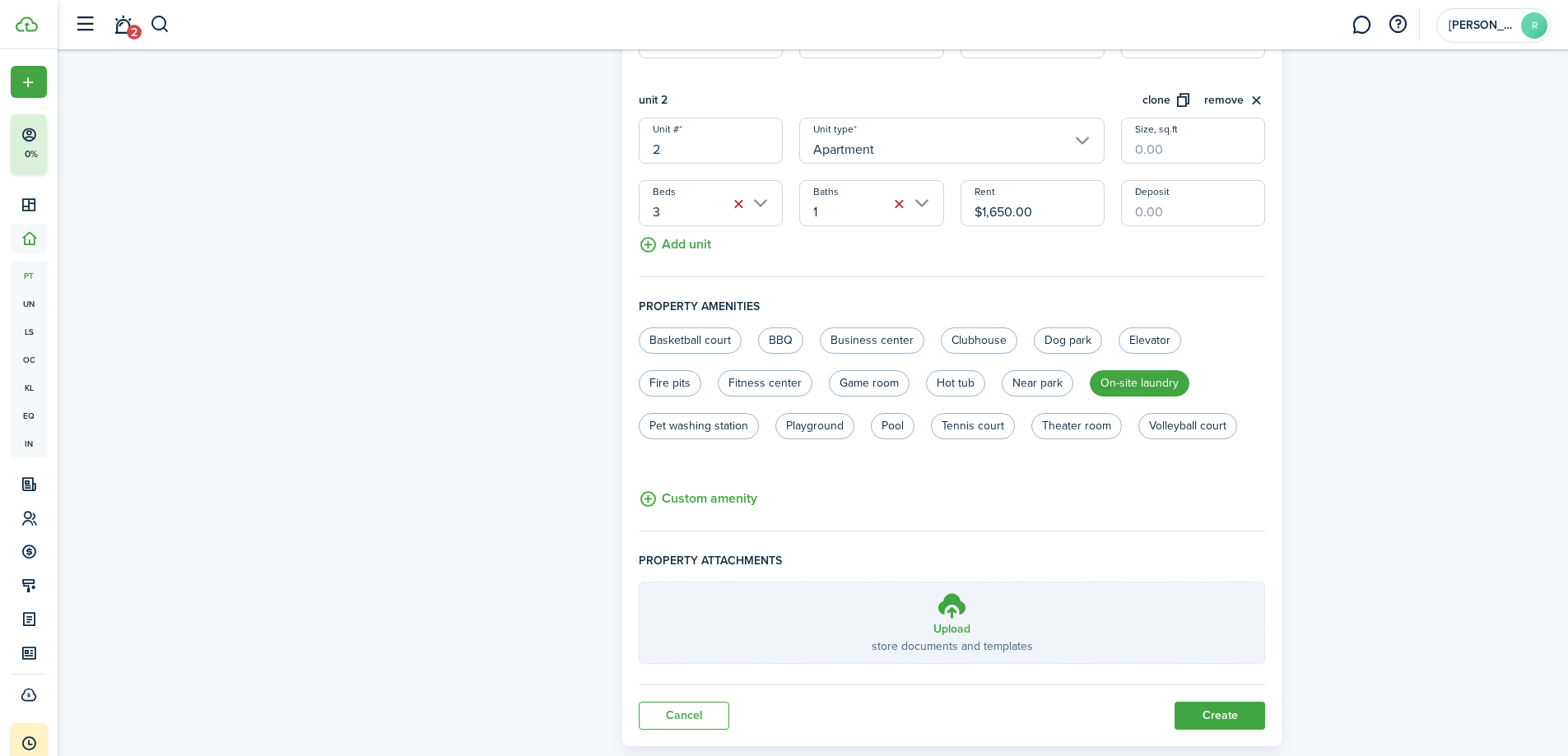
scroll to position [686, 0]
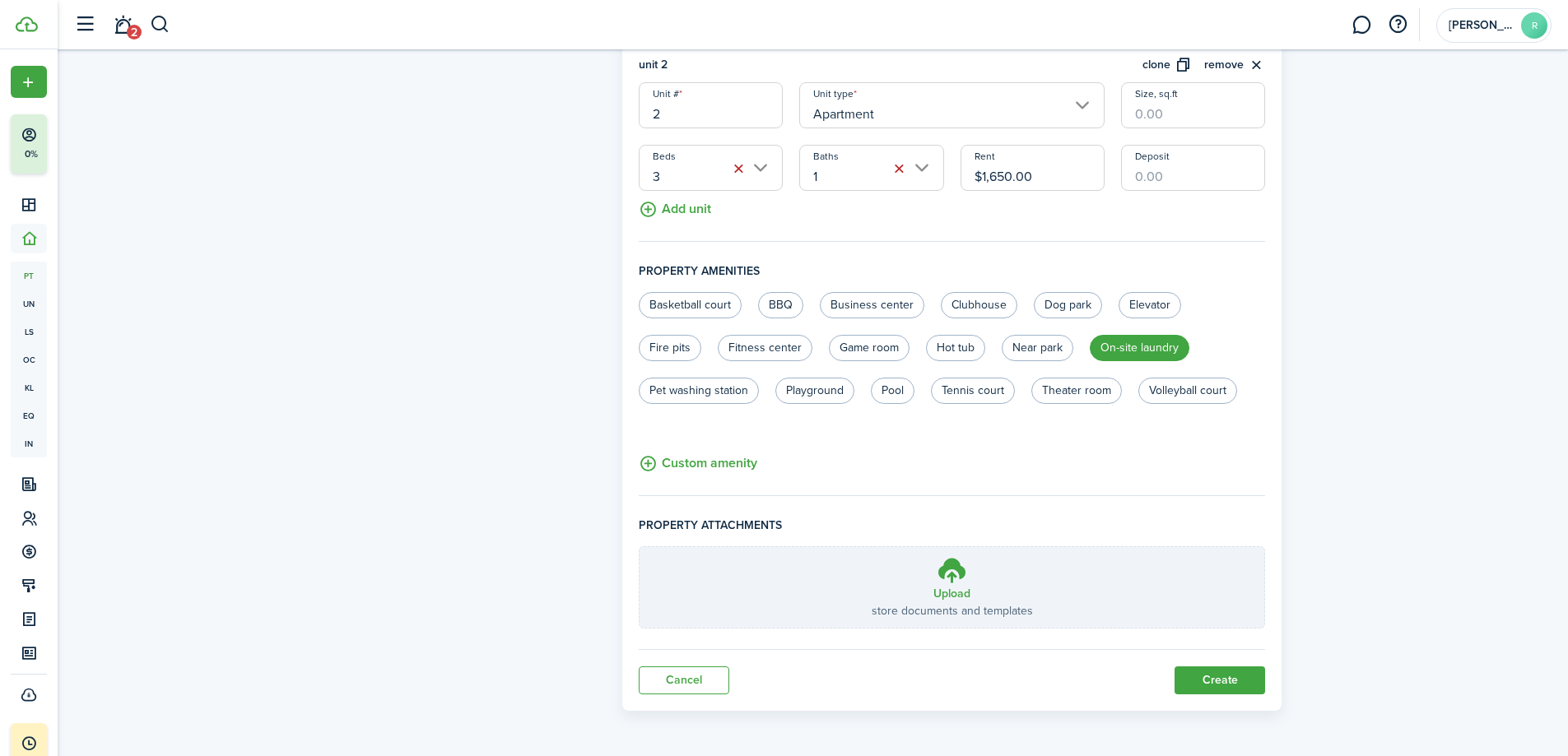
click at [1223, 680] on button "Create" at bounding box center [1220, 680] width 90 height 28
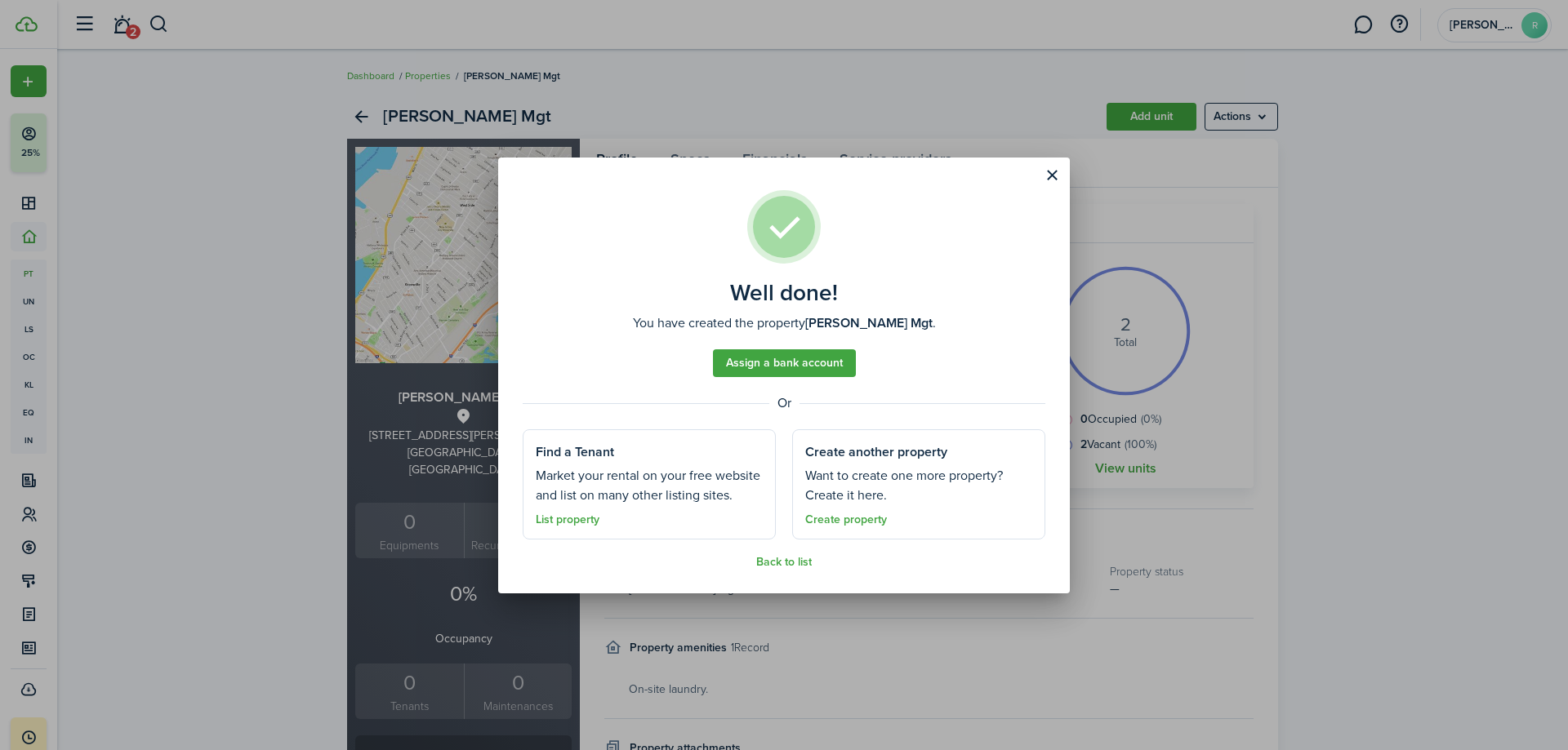
click at [786, 555] on assembled-view "Well done! You have created the property [PERSON_NAME] Mgt . Assign a bank acco…" at bounding box center [784, 376] width 572 height 436
click at [793, 564] on link "Back to list" at bounding box center [784, 562] width 56 height 13
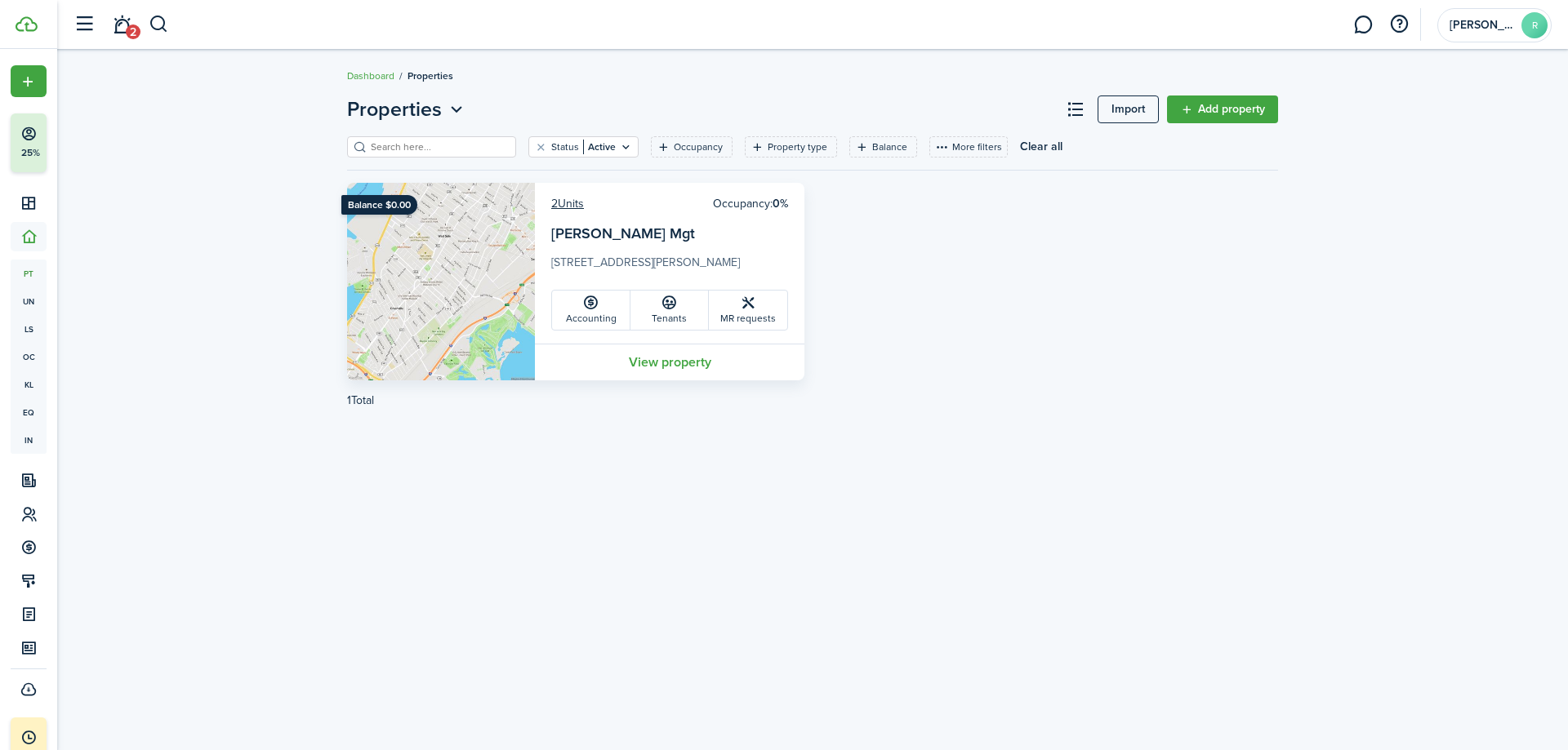
click at [586, 305] on icon at bounding box center [591, 302] width 17 height 16
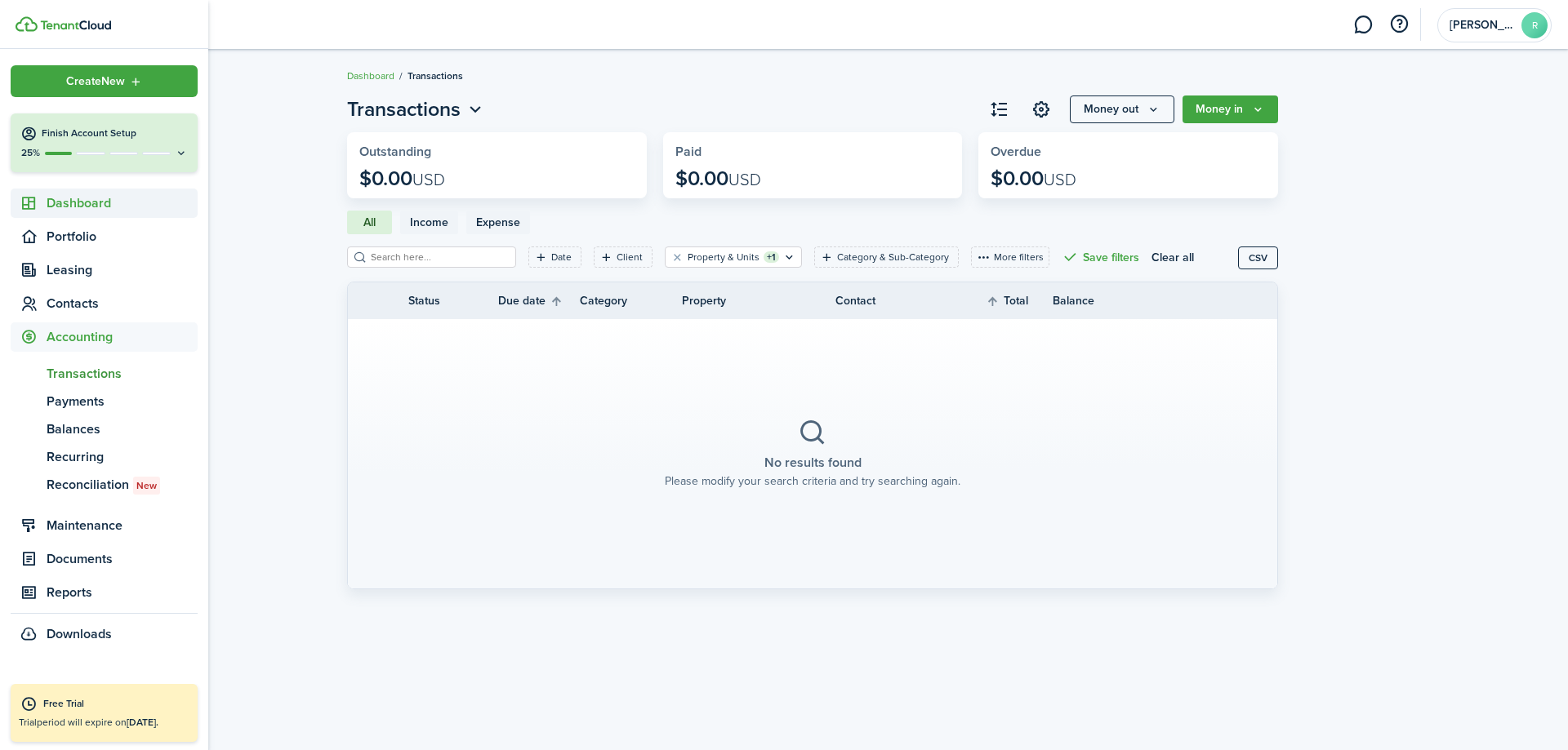
click at [104, 197] on span "Dashboard" at bounding box center [122, 204] width 151 height 20
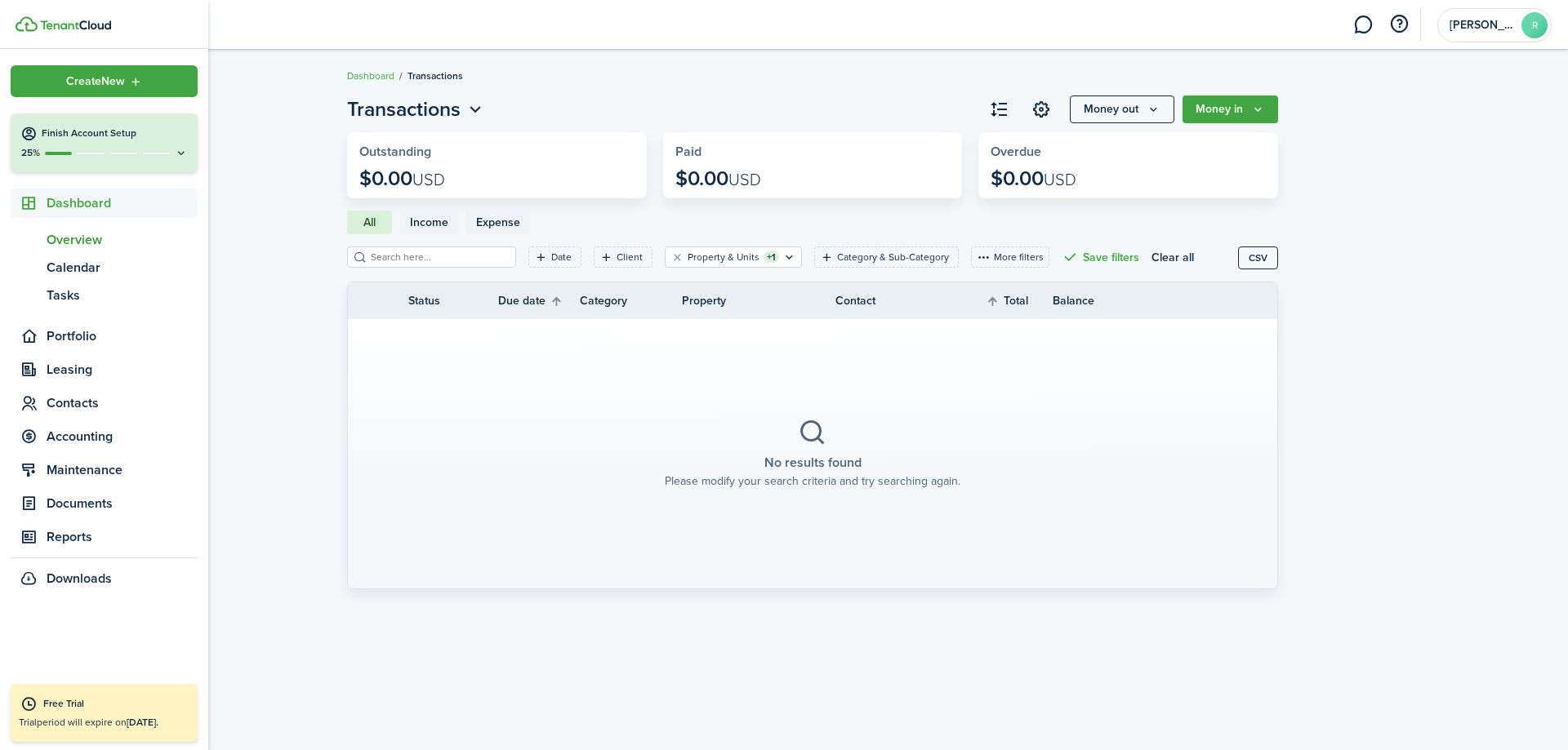
click at [97, 242] on span "Overview" at bounding box center [122, 240] width 151 height 20
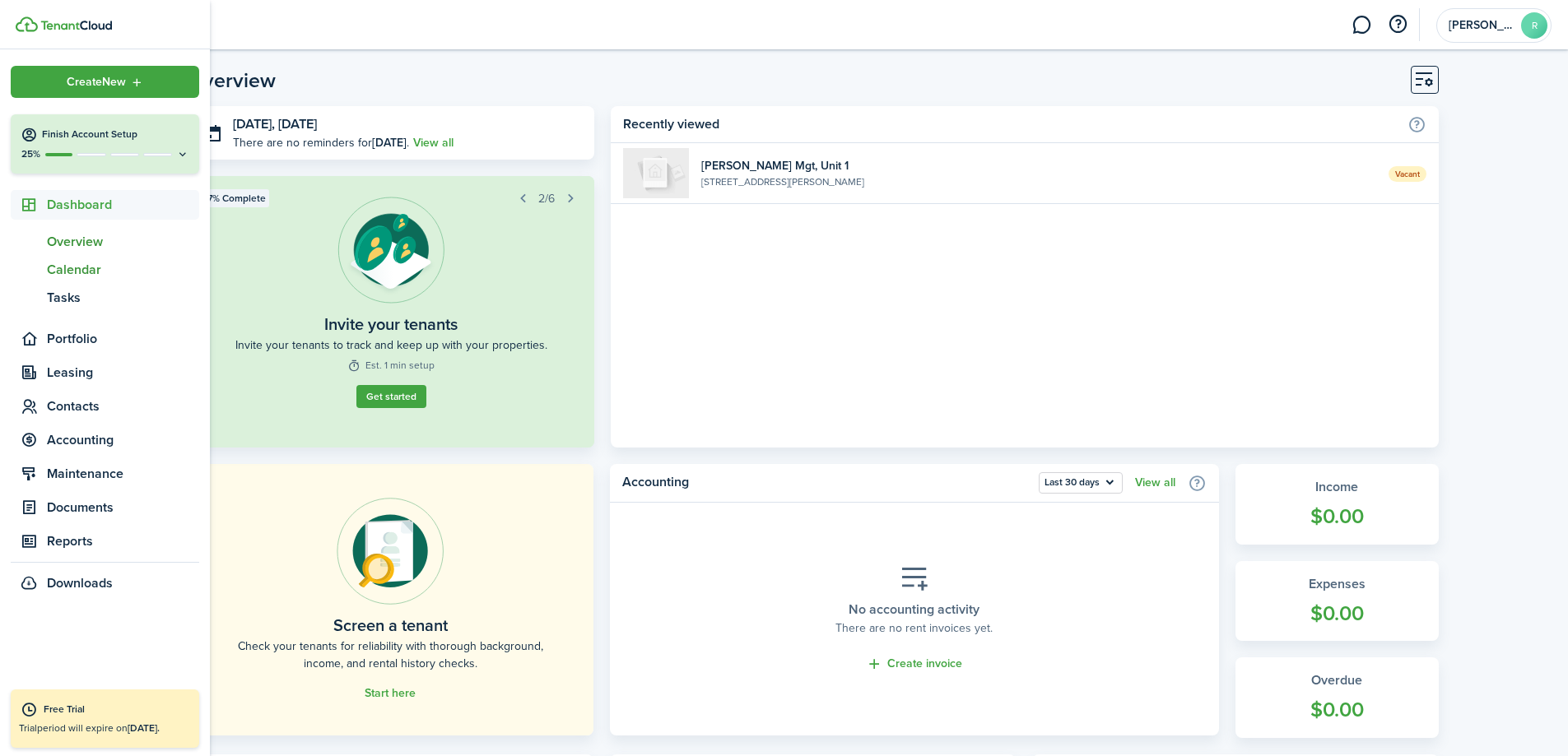
click at [84, 268] on span "Calendar" at bounding box center [123, 270] width 152 height 20
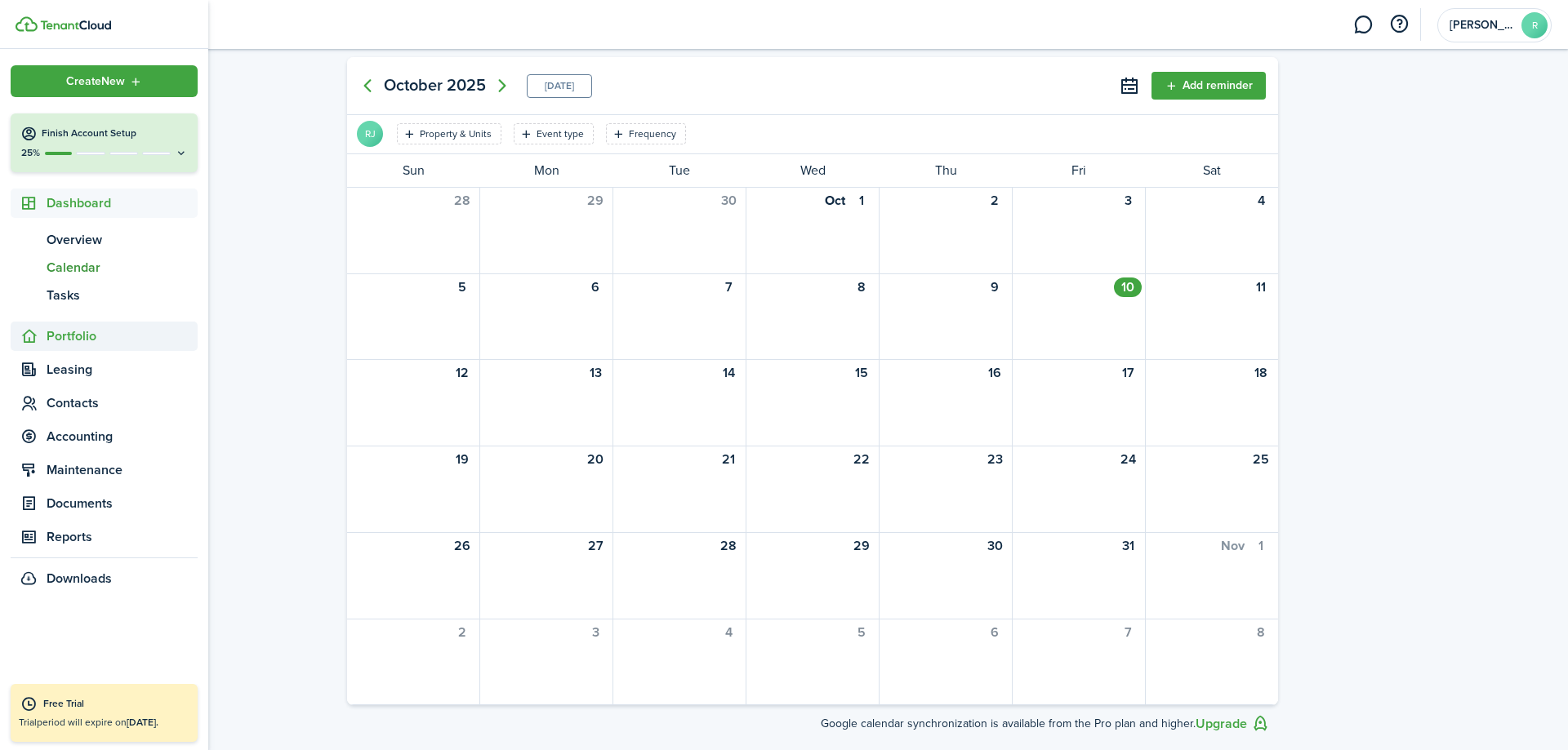
click at [79, 336] on span "Portfolio" at bounding box center [122, 336] width 151 height 20
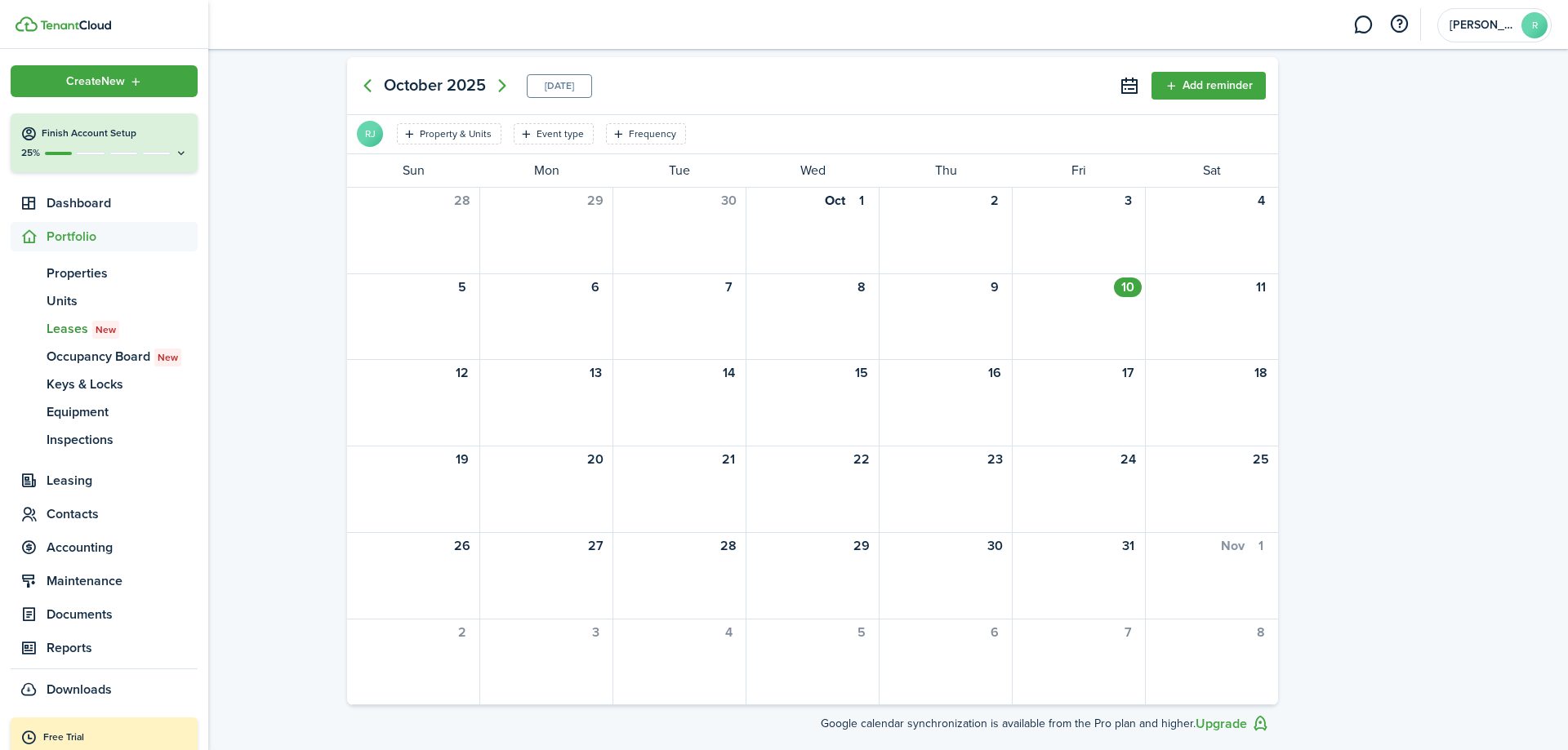
click at [68, 324] on span "Leases New" at bounding box center [122, 329] width 151 height 20
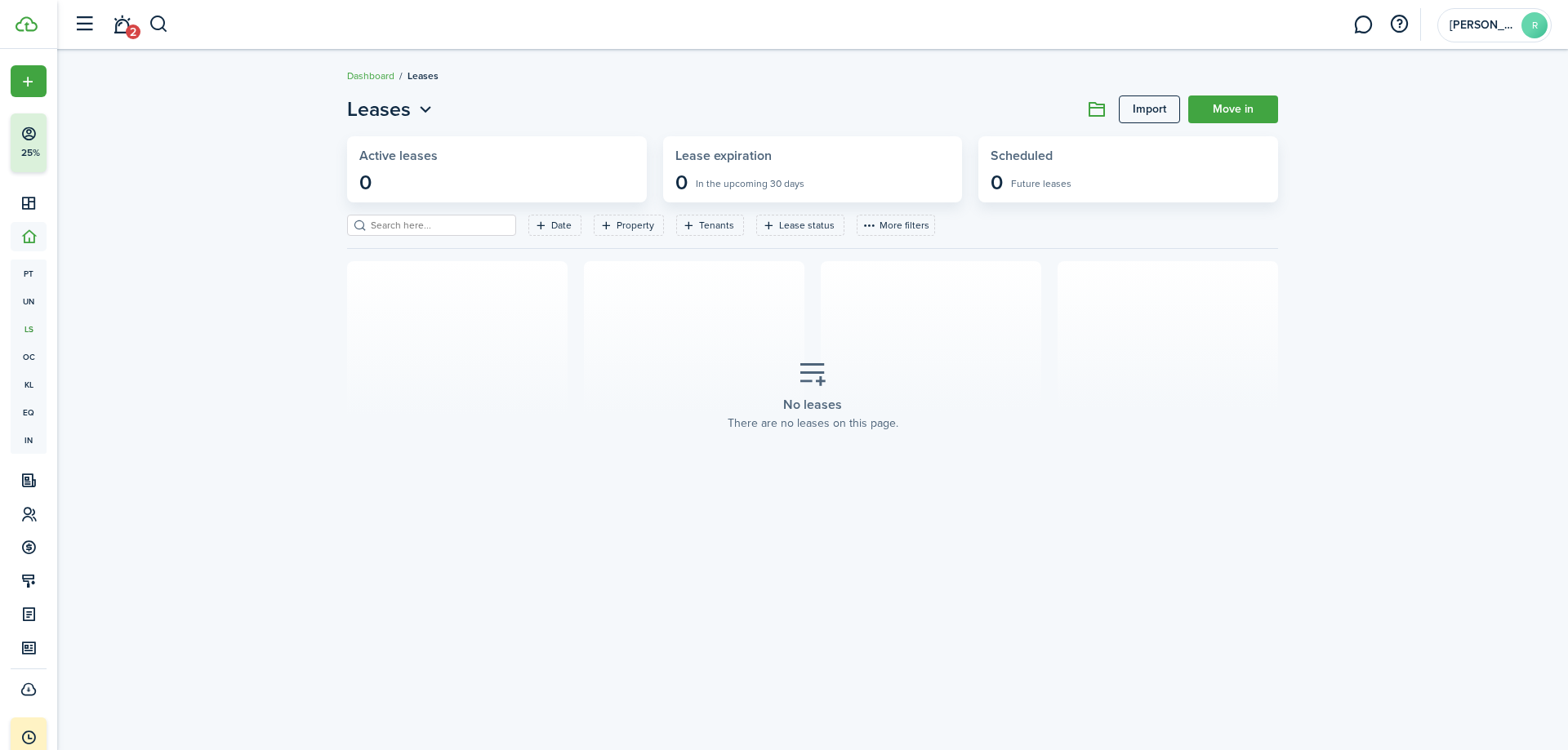
click at [1145, 112] on link "Import" at bounding box center [1150, 109] width 61 height 28
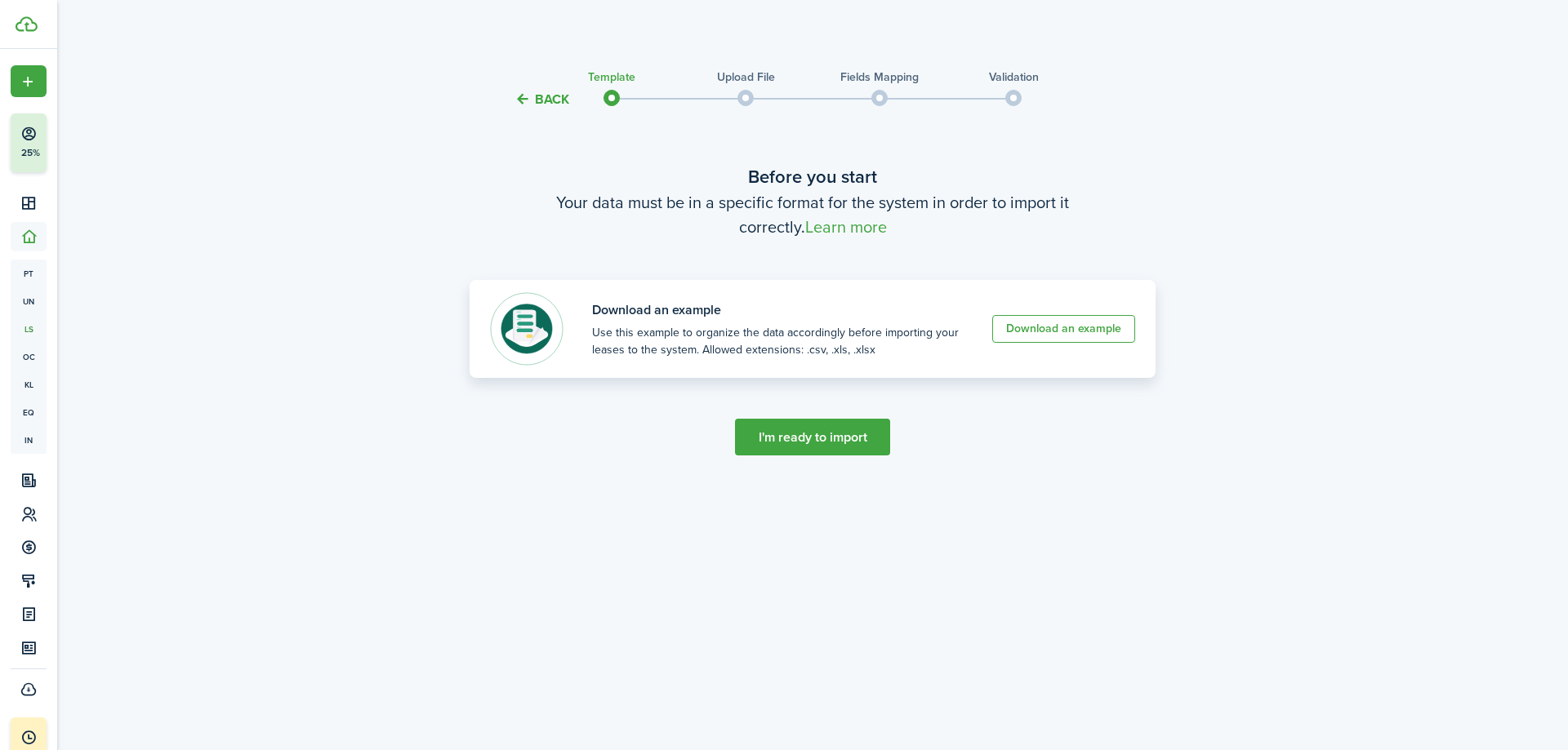
click at [1099, 334] on link "Download an example" at bounding box center [1064, 328] width 143 height 28
click at [1555, 738] on div at bounding box center [1555, 738] width 0 height 0
click at [1071, 324] on link "Download an example" at bounding box center [1064, 328] width 143 height 28
click at [863, 226] on link "Learn more" at bounding box center [845, 227] width 82 height 19
click at [810, 441] on button "I'm ready to import" at bounding box center [812, 437] width 155 height 37
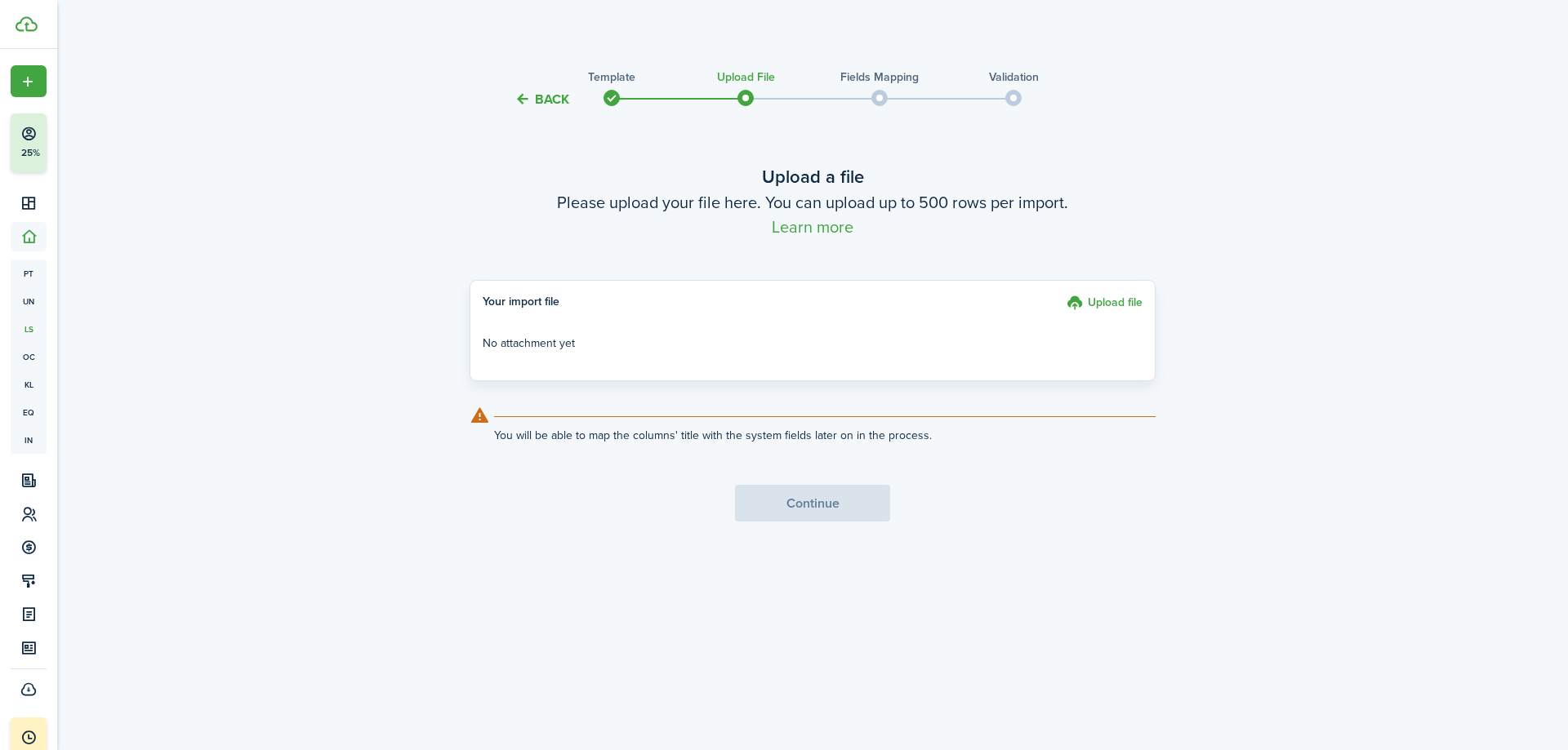
click at [1110, 298] on label "Upload file" at bounding box center [1104, 305] width 76 height 22
click at [1061, 294] on input "Upload file" at bounding box center [1061, 294] width 0 height 0
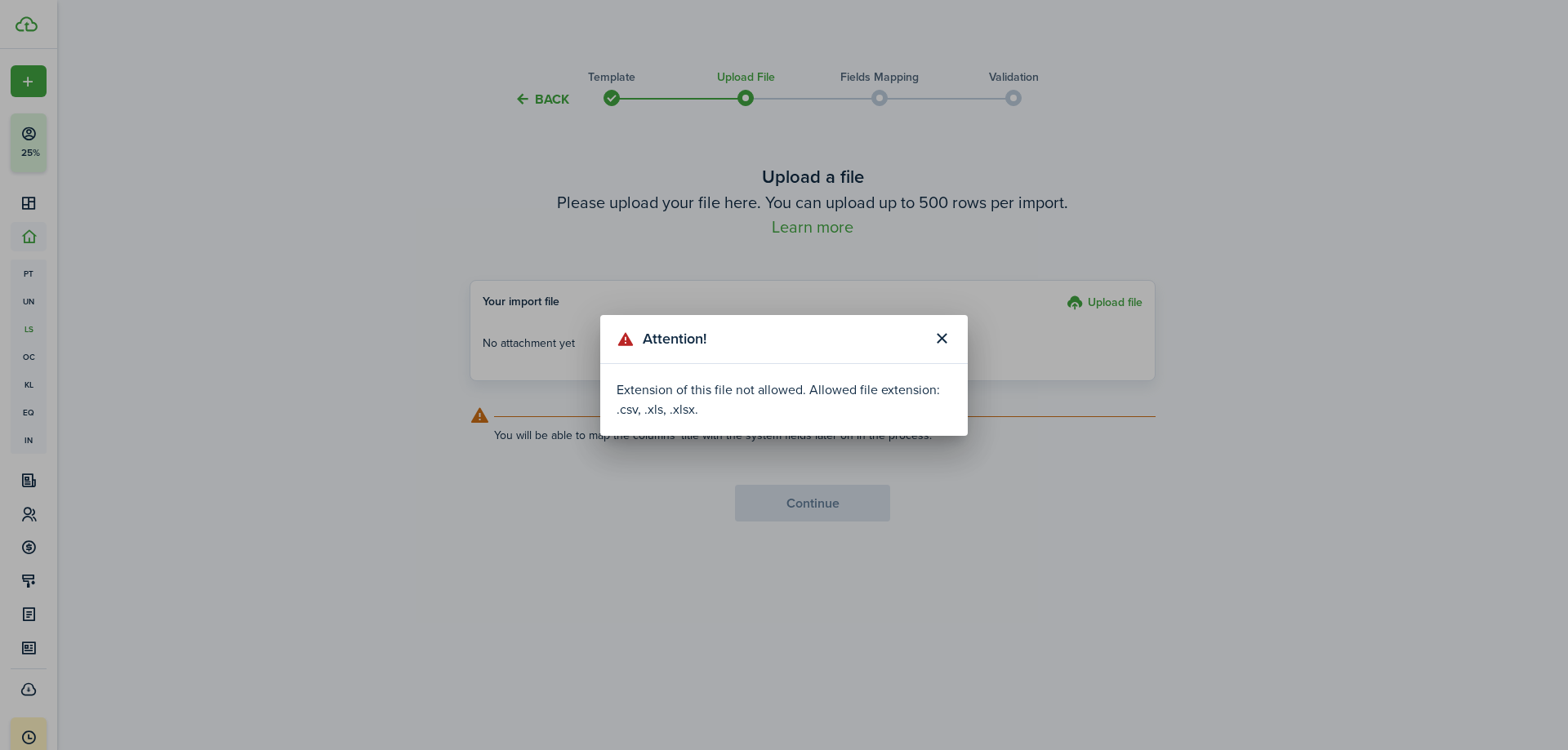
click at [941, 343] on button "Close modal" at bounding box center [942, 338] width 28 height 28
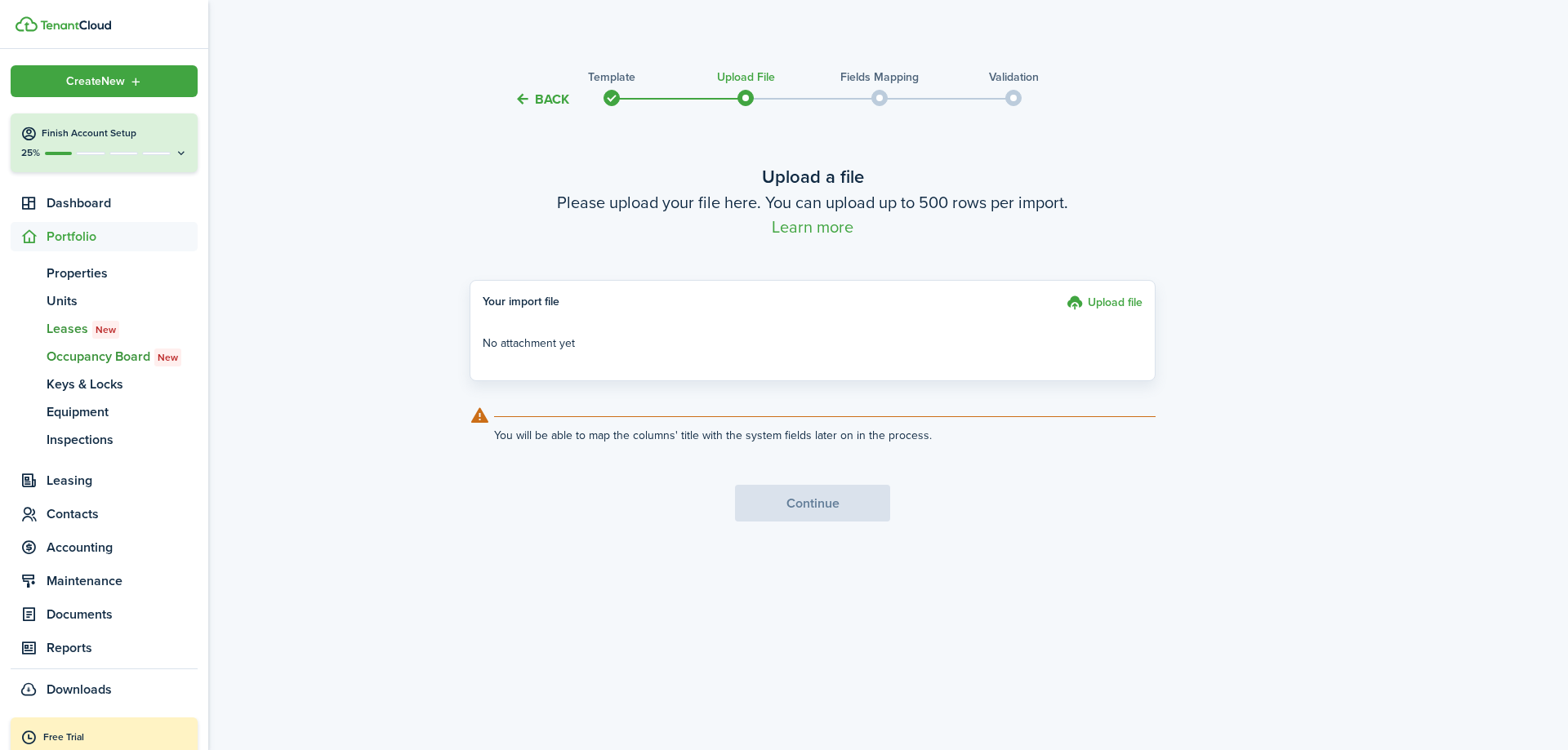
click at [98, 359] on span "Occupancy Board New" at bounding box center [122, 357] width 151 height 20
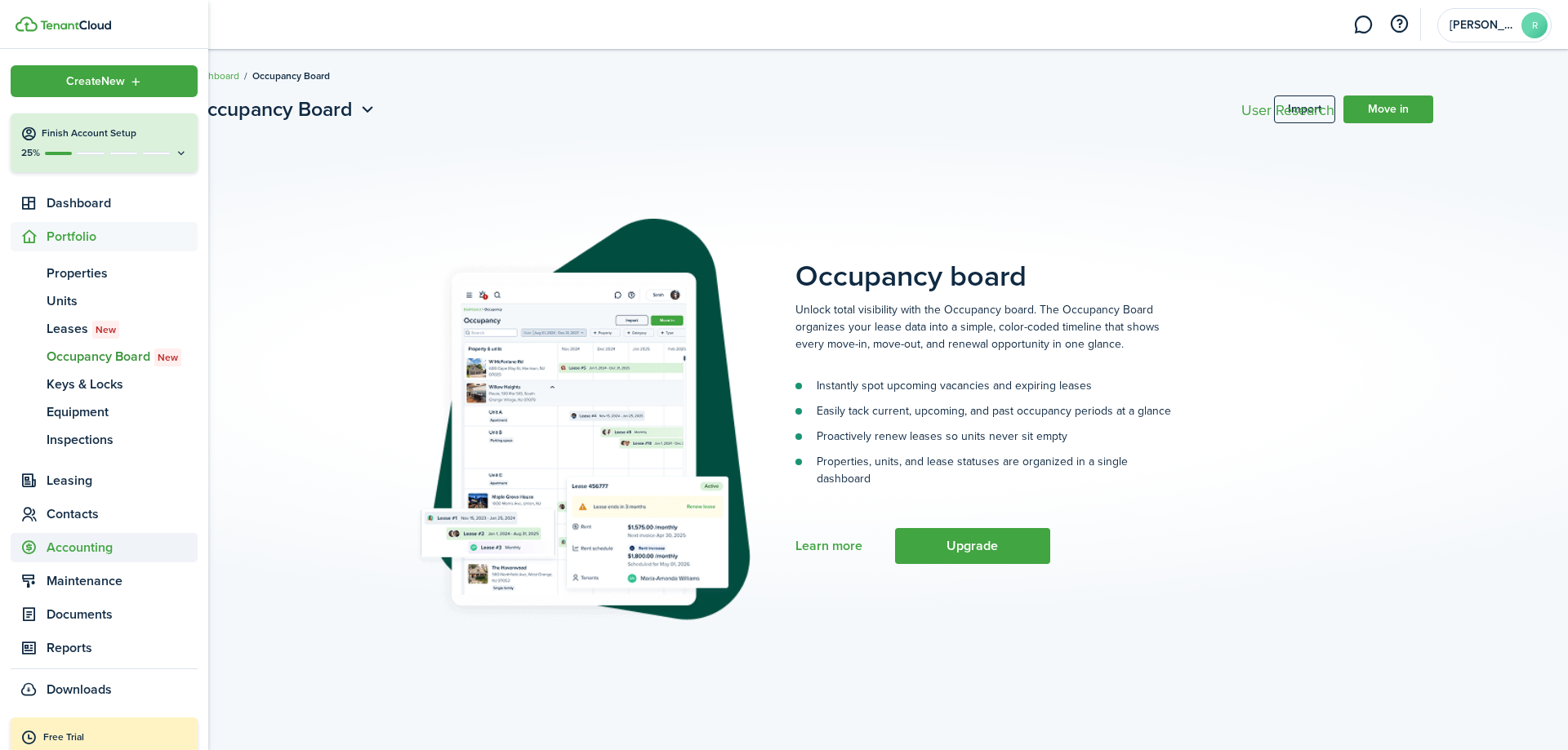
click at [90, 548] on span "Accounting" at bounding box center [122, 548] width 151 height 20
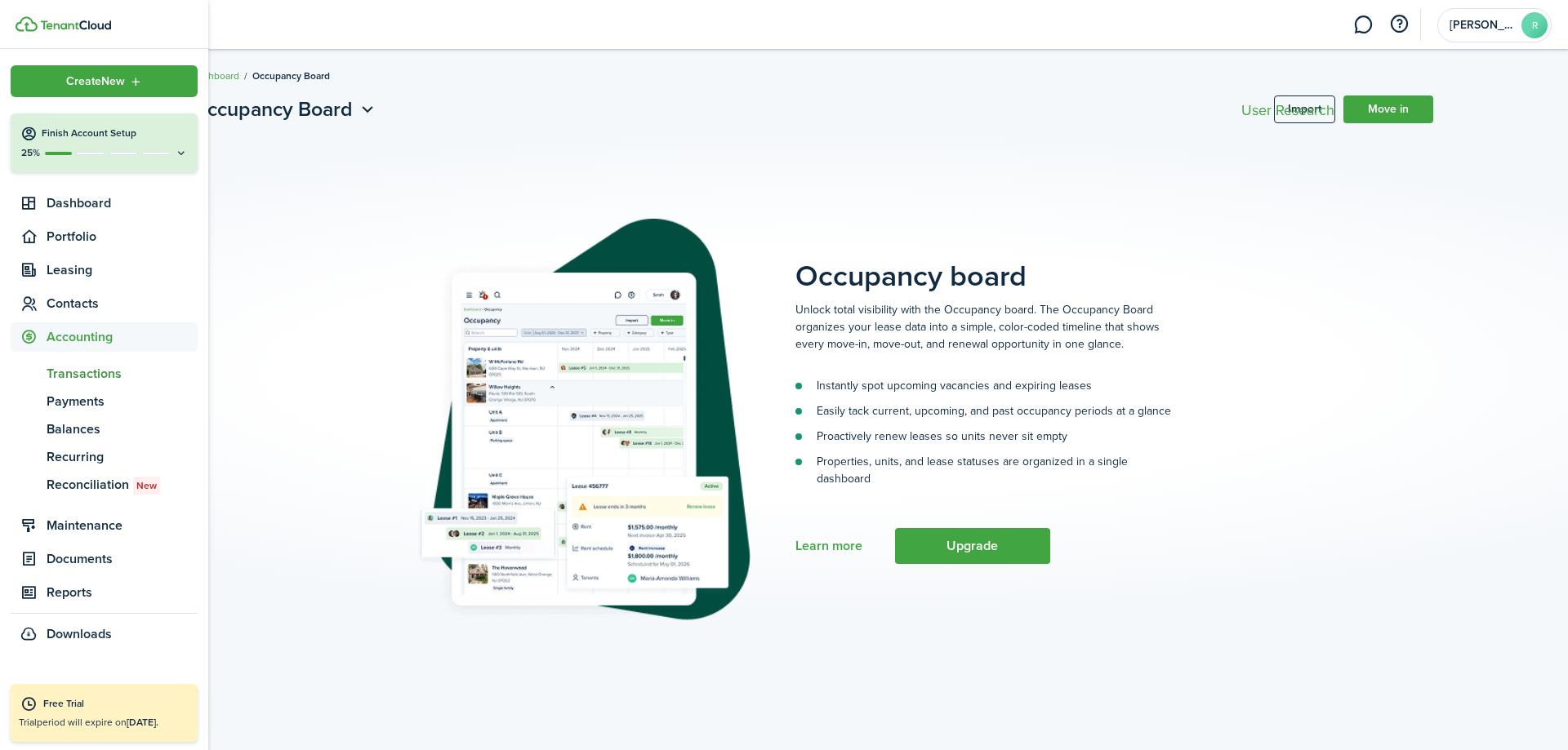
click at [95, 382] on span "Transactions" at bounding box center [122, 374] width 151 height 20
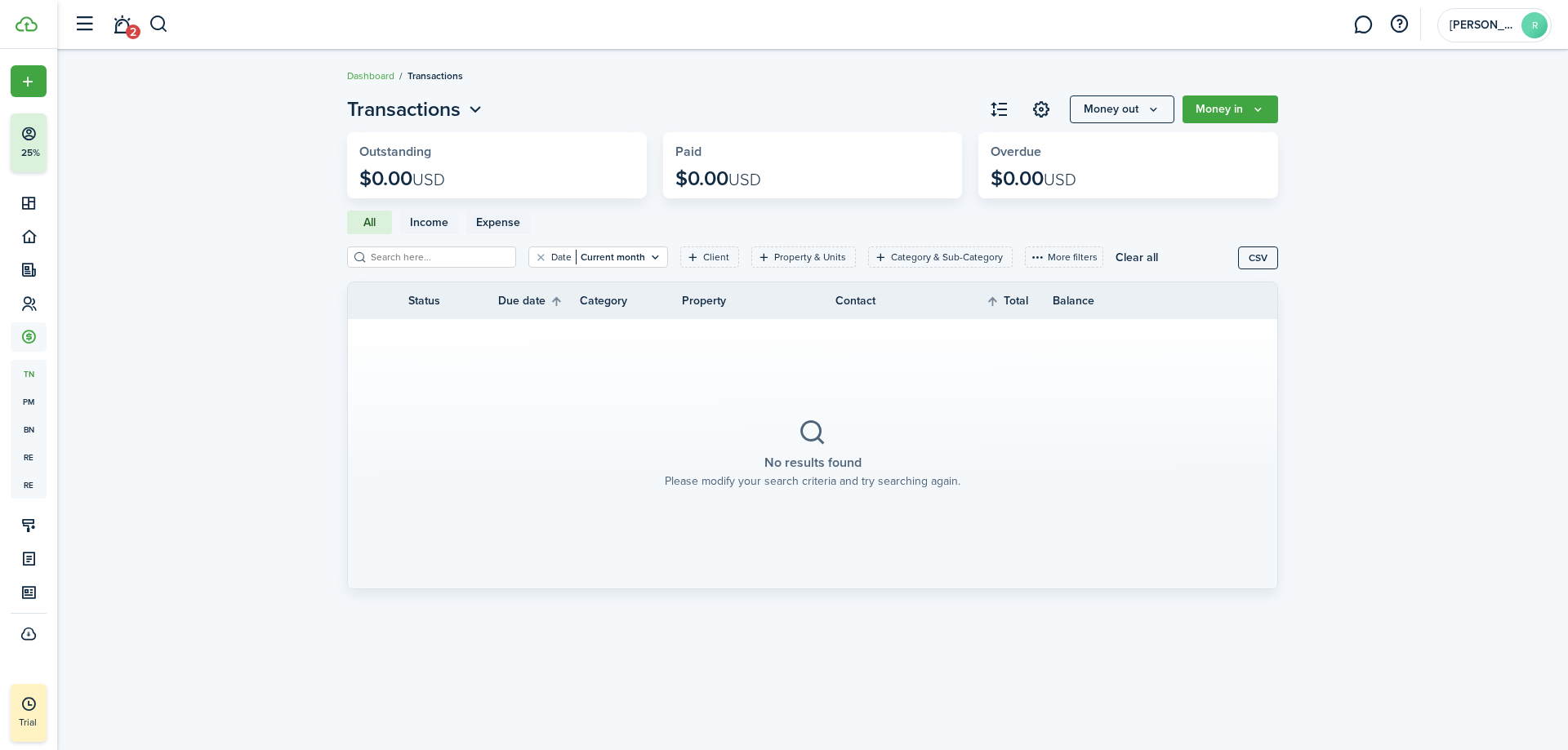
click at [429, 220] on span "Income" at bounding box center [429, 222] width 39 height 17
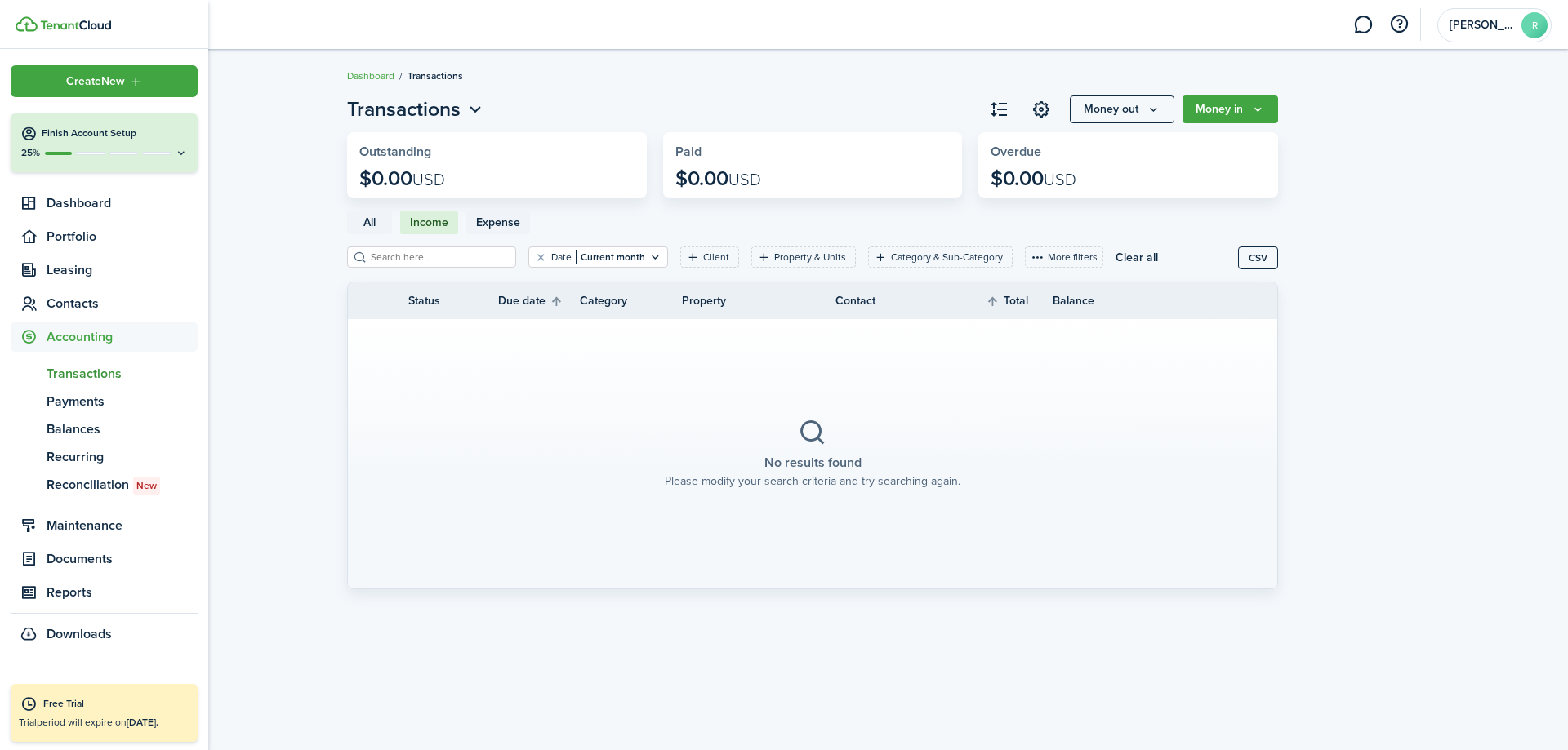
click at [132, 137] on h4 "Finish Account Setup" at bounding box center [114, 133] width 146 height 13
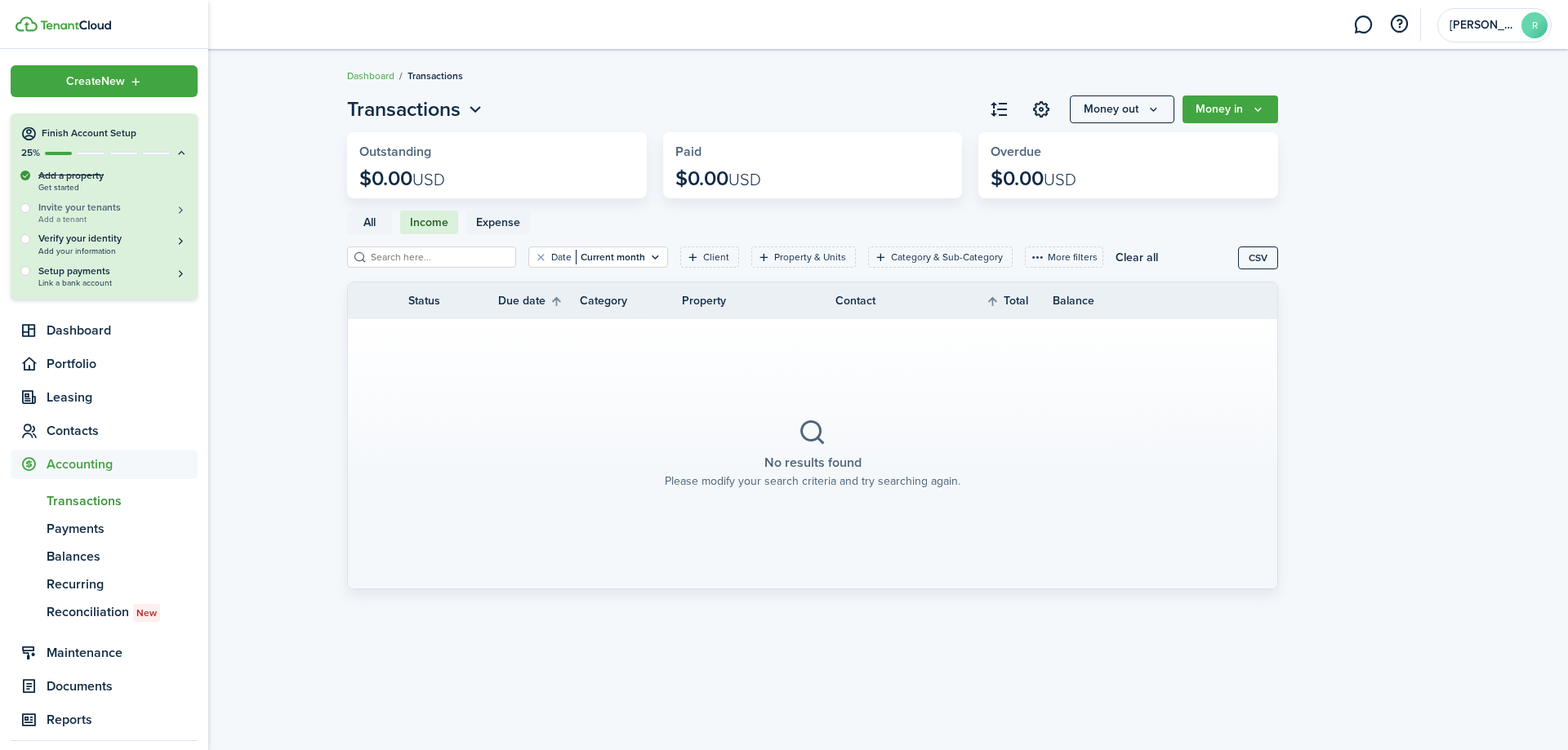
click at [95, 212] on h5 "Invite your tenants" at bounding box center [113, 207] width 150 height 13
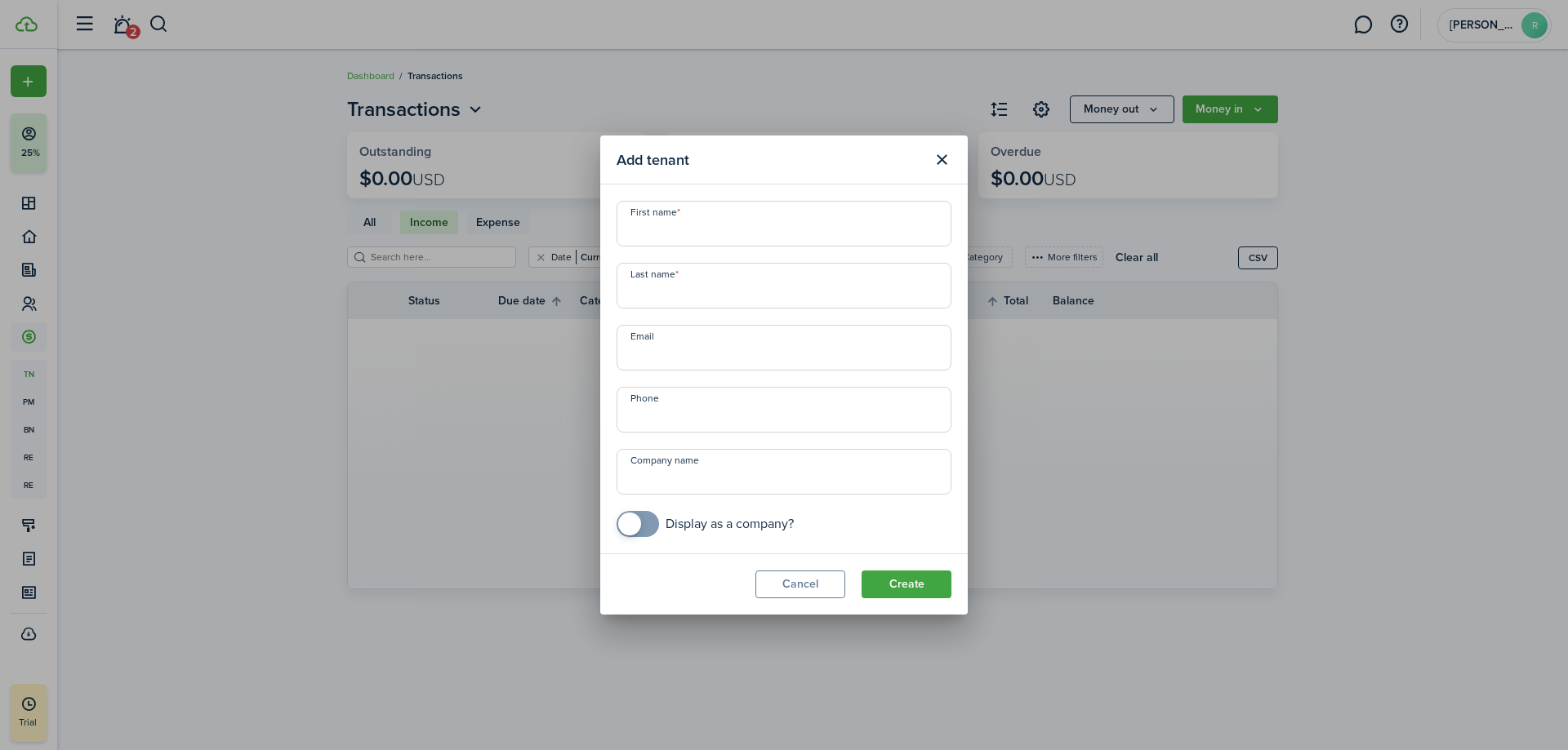
click at [947, 154] on button "Close modal" at bounding box center [942, 160] width 28 height 28
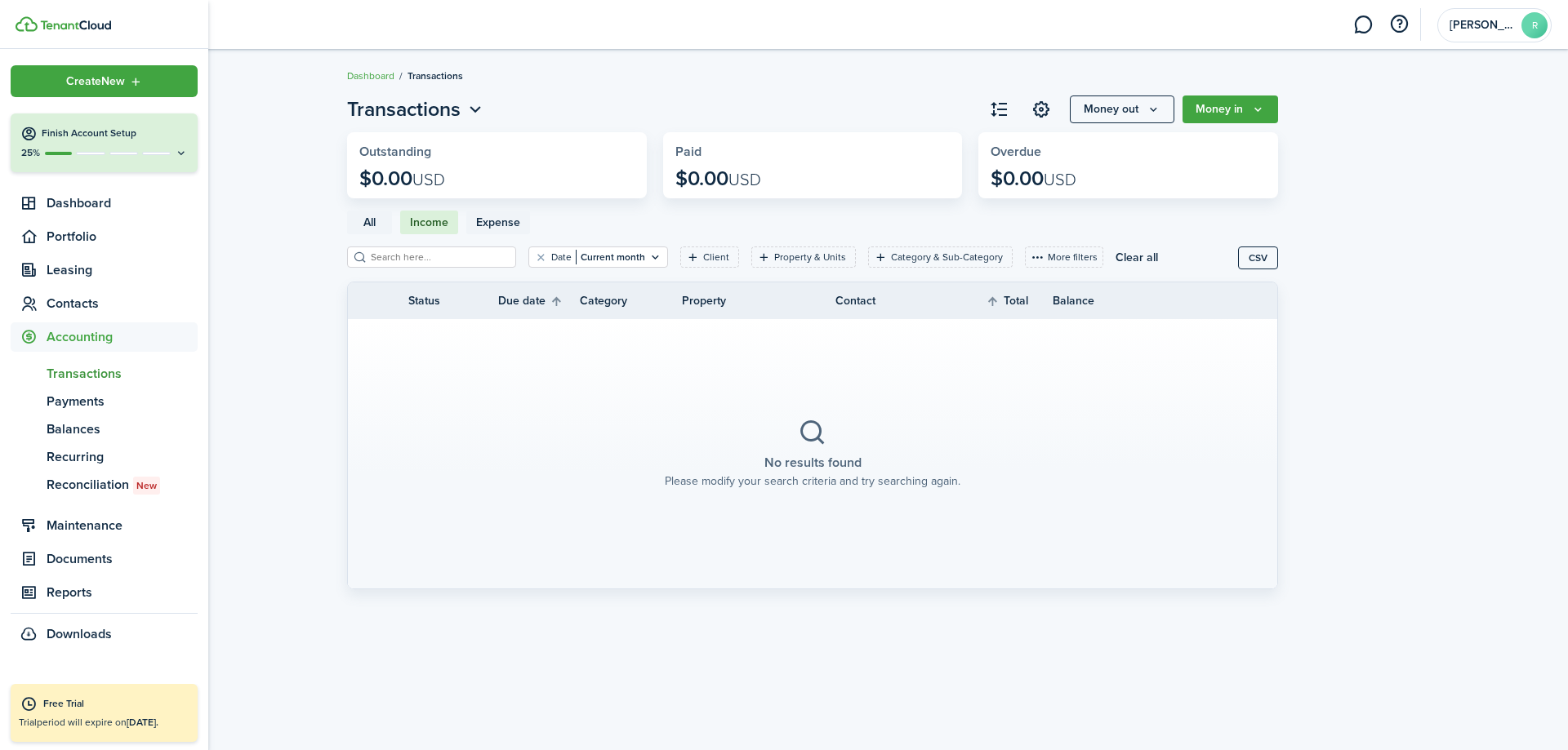
click at [118, 135] on h4 "Finish Account Setup" at bounding box center [114, 133] width 146 height 13
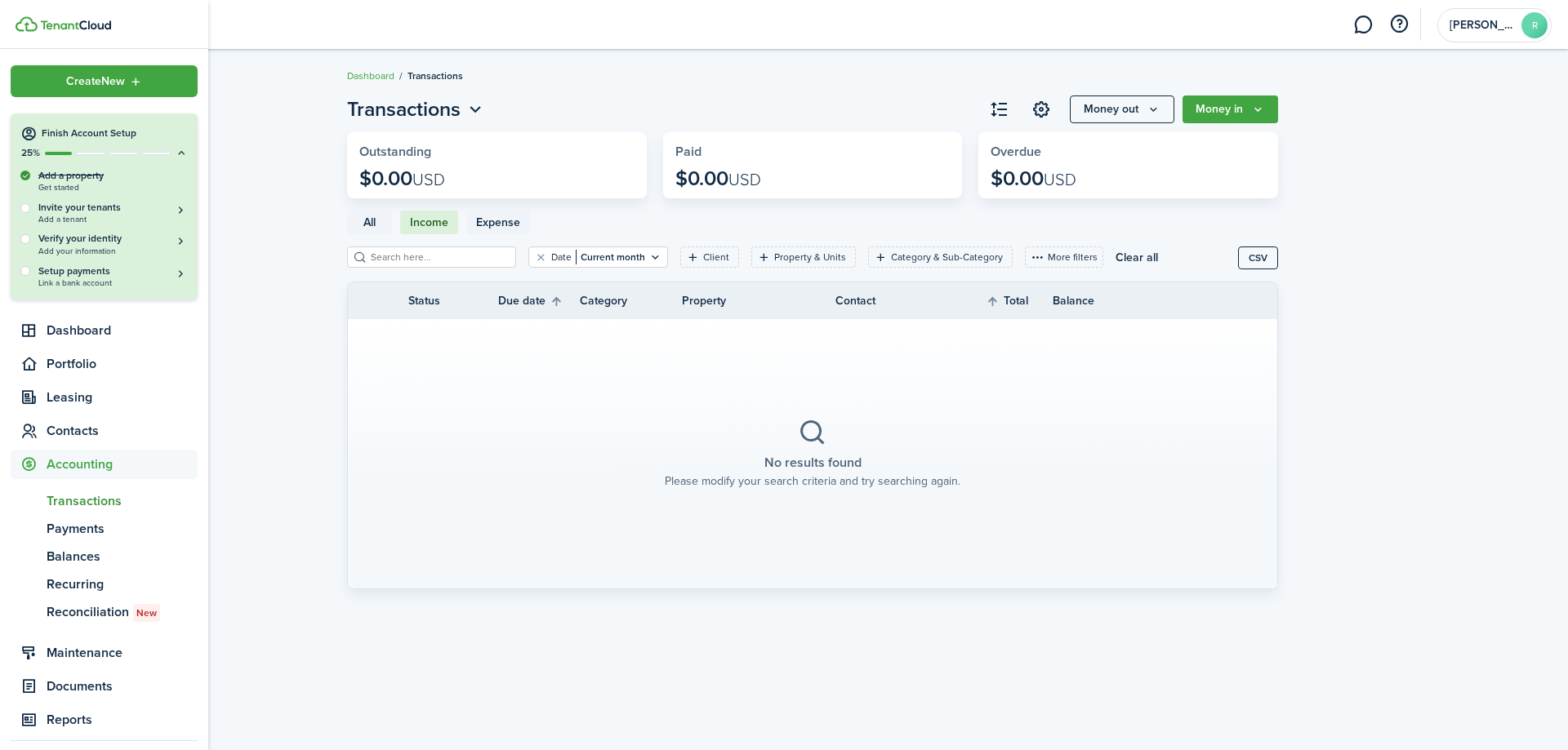
click at [23, 240] on div at bounding box center [25, 239] width 10 height 10
click at [168, 240] on button "Verify your identity Add your information" at bounding box center [113, 243] width 150 height 23
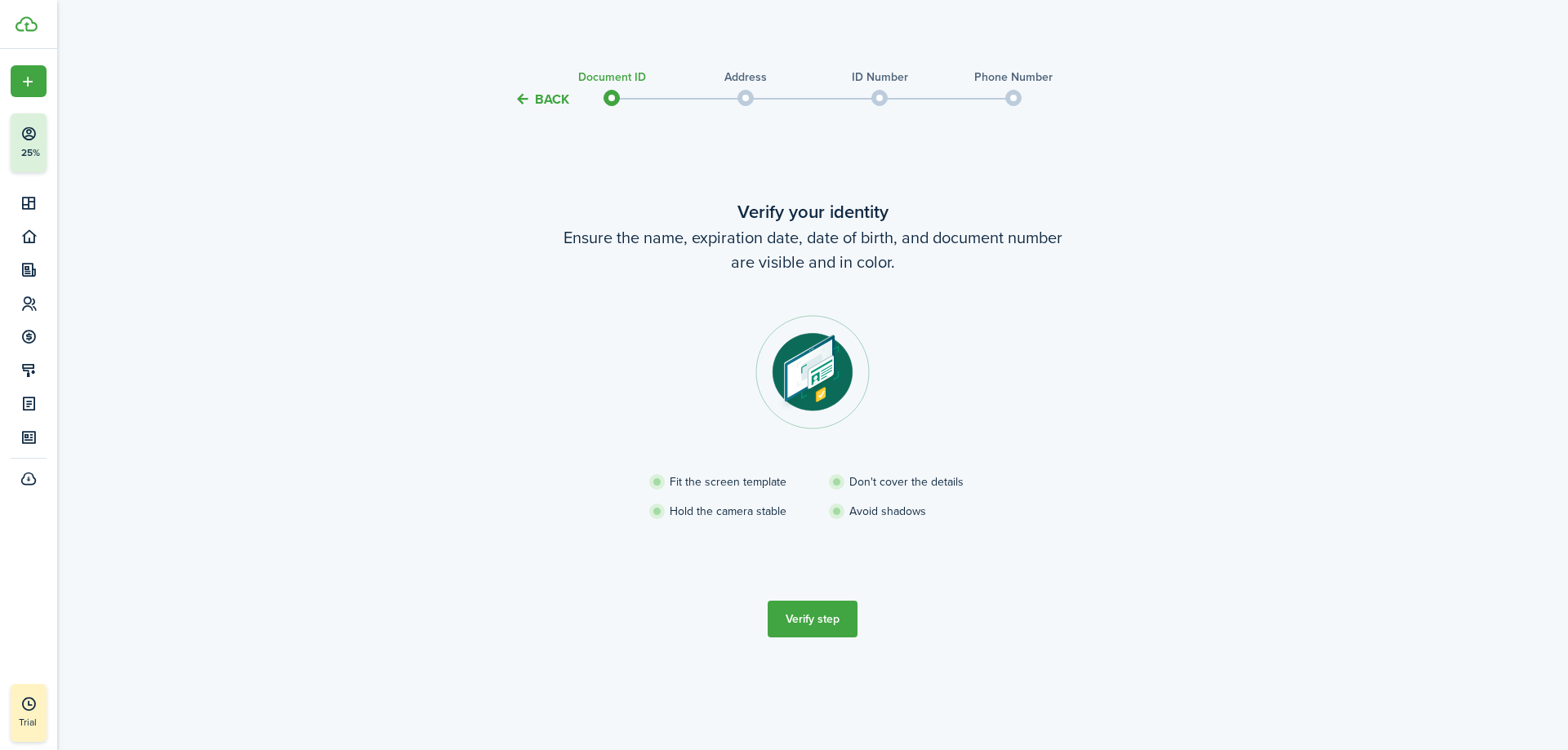
click at [820, 615] on button "Verify step" at bounding box center [812, 619] width 90 height 37
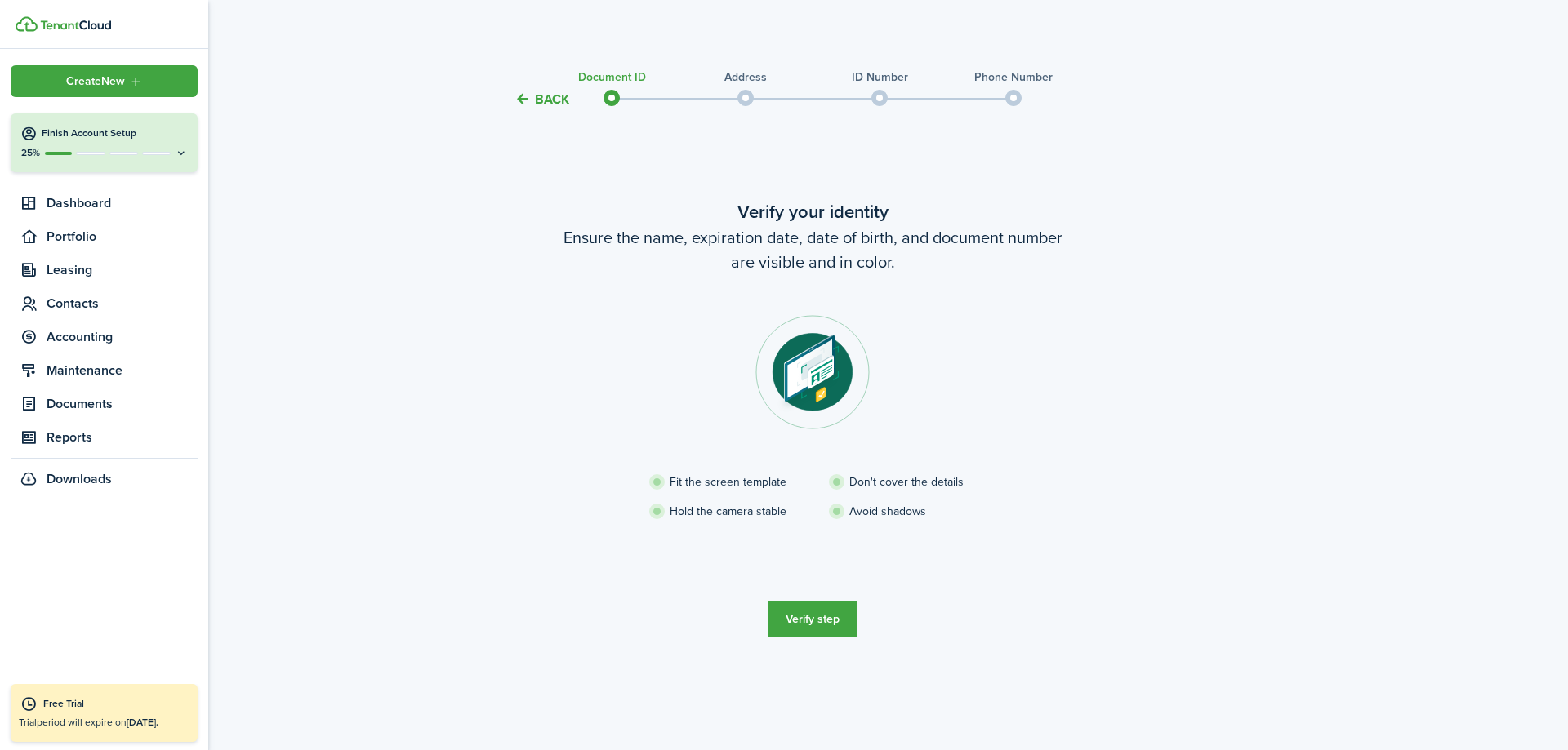
click at [81, 158] on div "25%" at bounding box center [104, 153] width 168 height 13
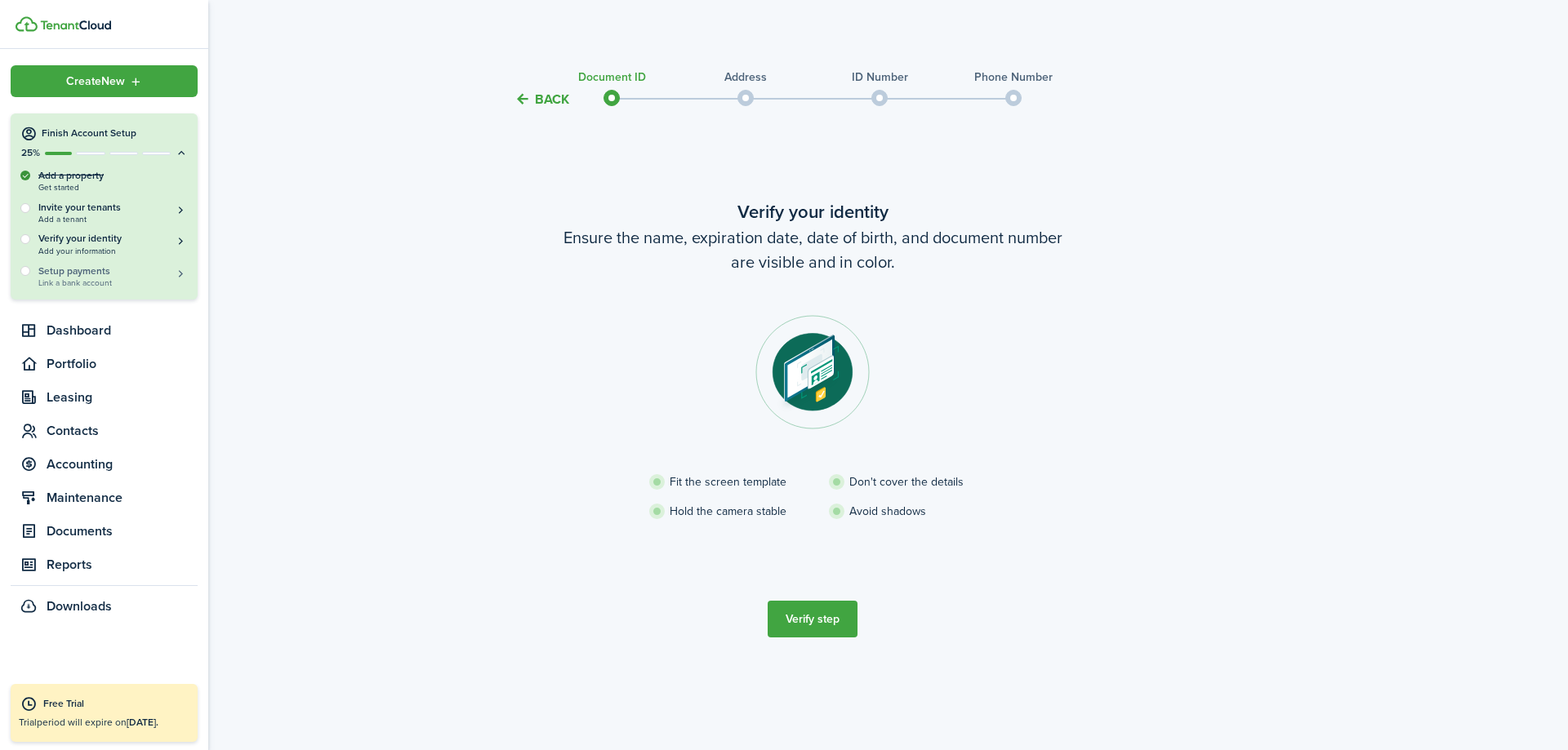
click at [81, 269] on h5 "Setup payments" at bounding box center [113, 271] width 150 height 14
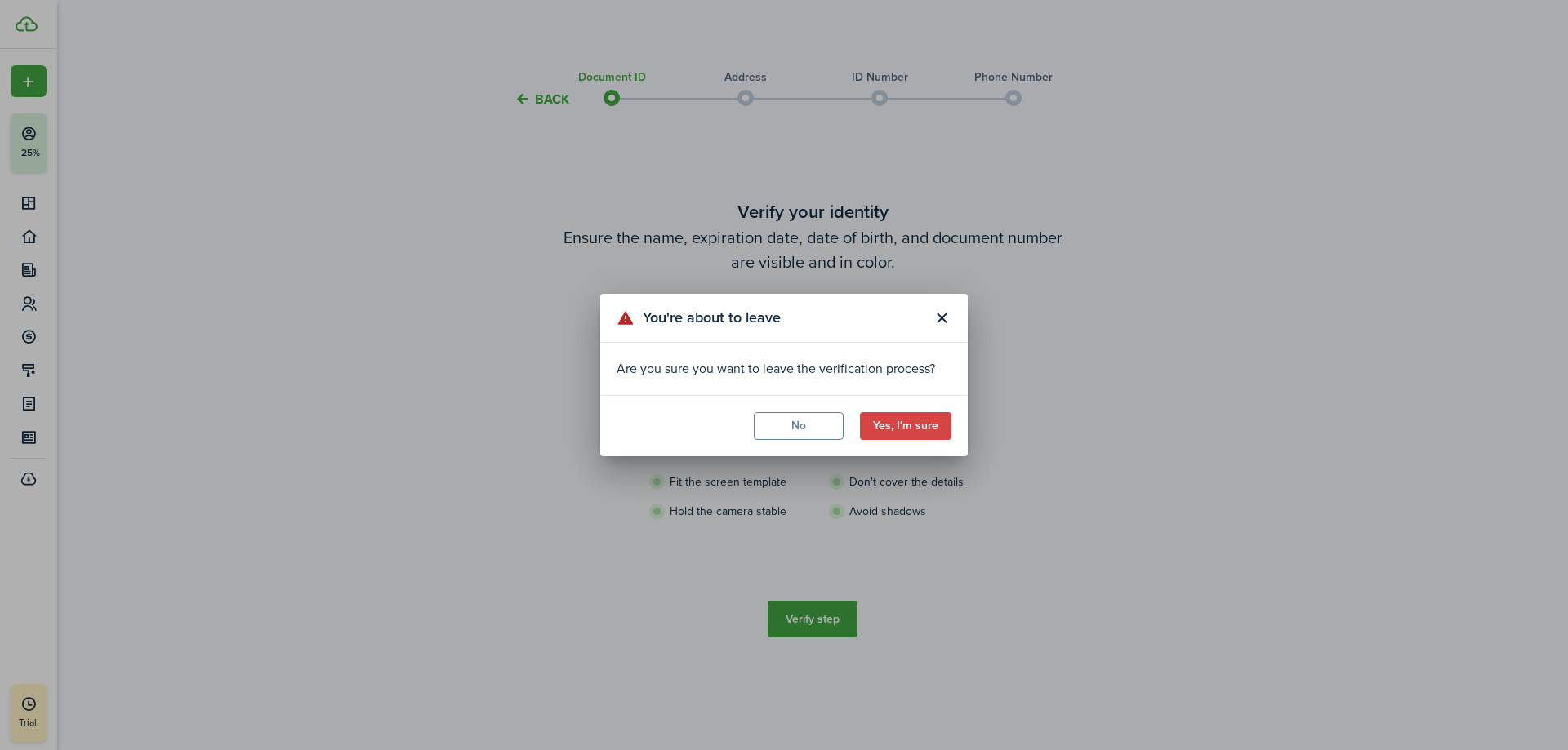
click at [939, 427] on button "Yes, I'm sure" at bounding box center [906, 425] width 92 height 28
